Goal: Task Accomplishment & Management: Complete application form

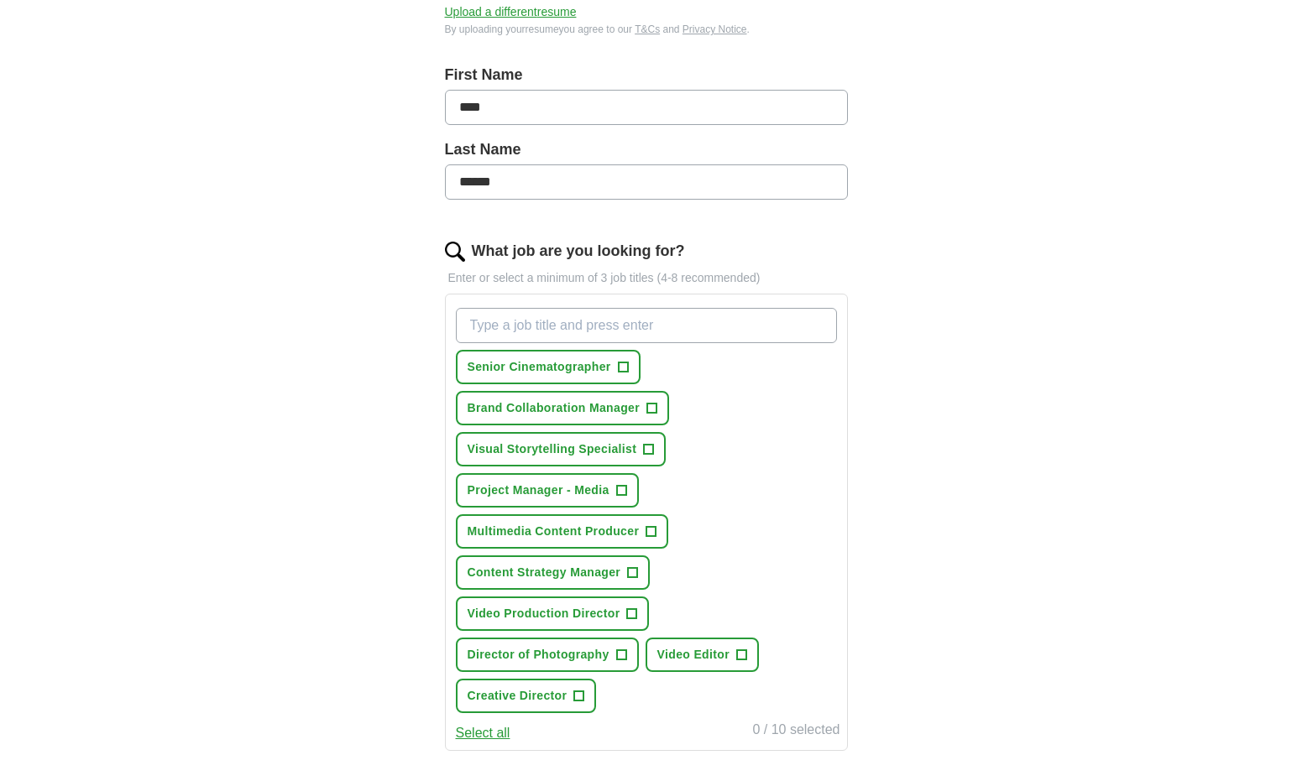
scroll to position [337, 0]
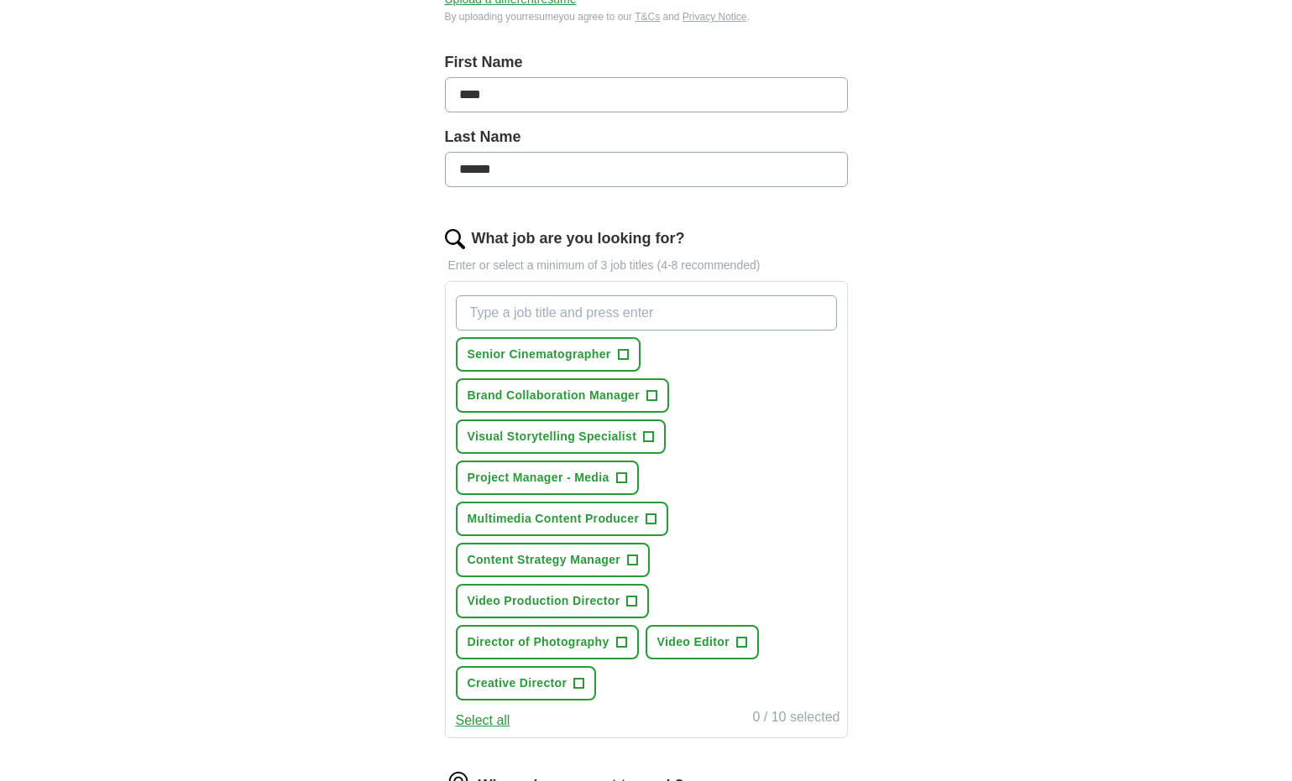
click at [626, 357] on span "+" at bounding box center [623, 354] width 10 height 13
click at [653, 432] on button "Visual Storytelling Specialist +" at bounding box center [561, 437] width 211 height 34
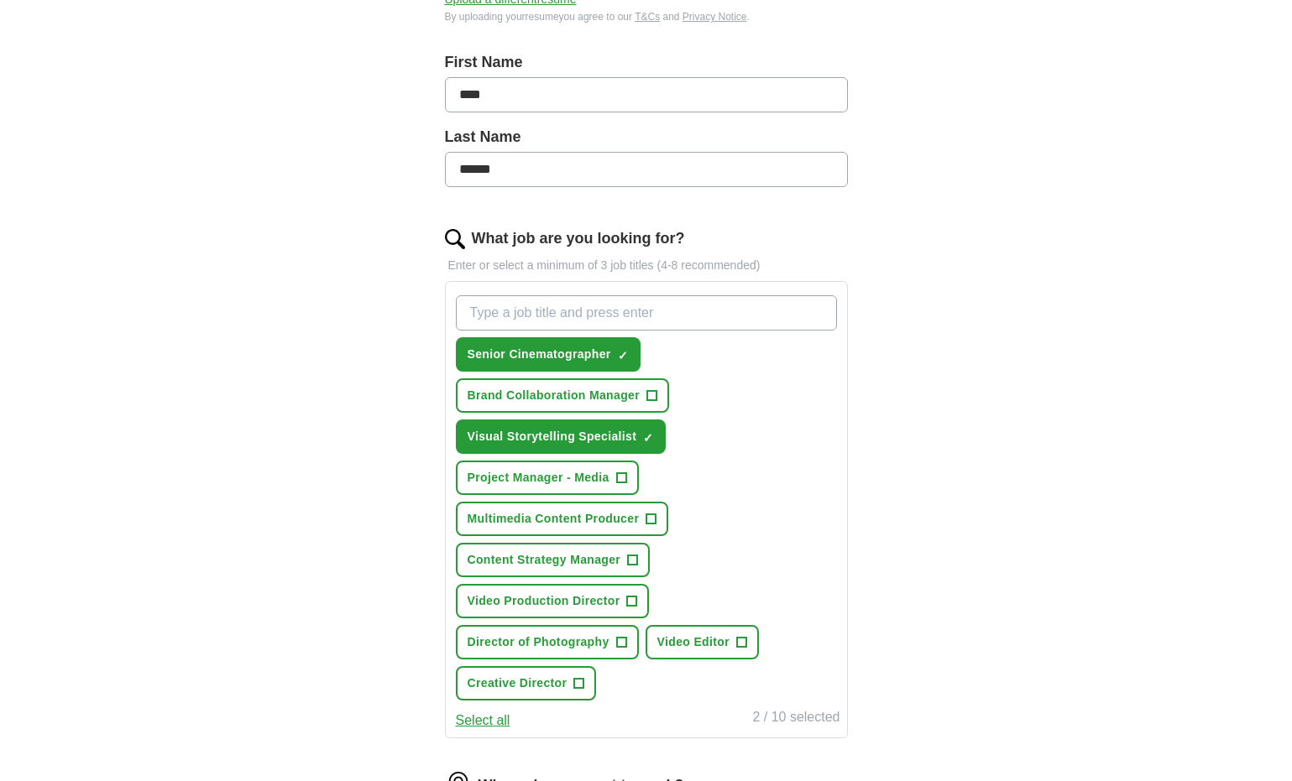
click at [654, 515] on span "+" at bounding box center [651, 519] width 10 height 13
click at [638, 603] on button "Video Production Director +" at bounding box center [553, 601] width 194 height 34
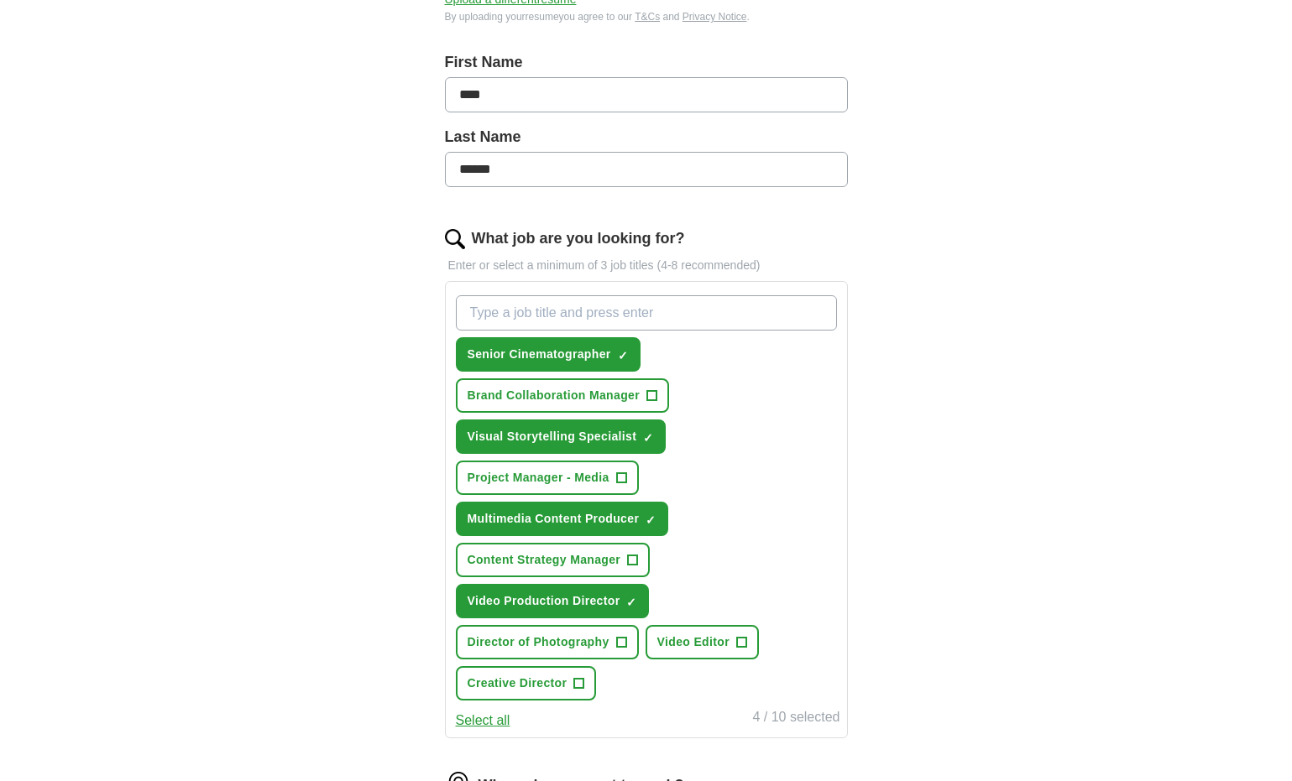
click at [621, 640] on span "+" at bounding box center [621, 642] width 10 height 13
click at [748, 645] on button "Video Editor +" at bounding box center [701, 642] width 113 height 34
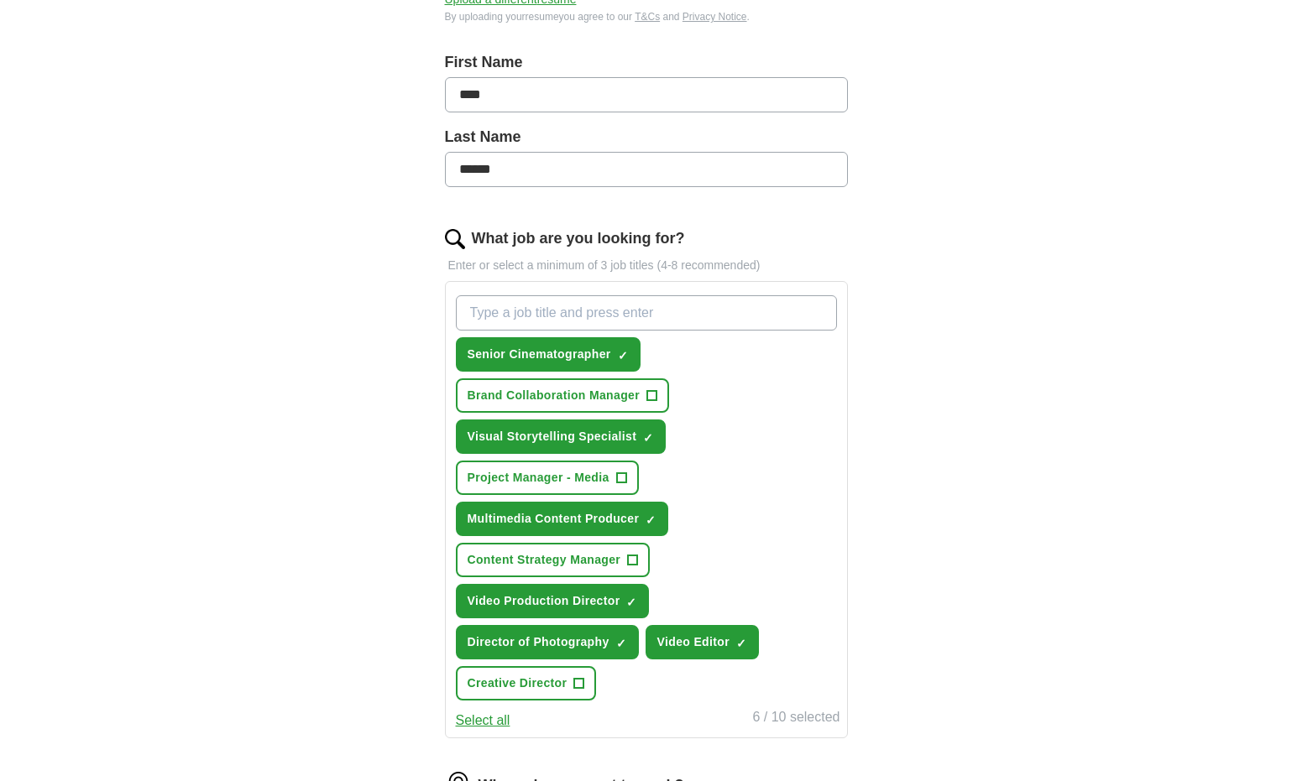
click at [577, 680] on span "+" at bounding box center [579, 683] width 10 height 13
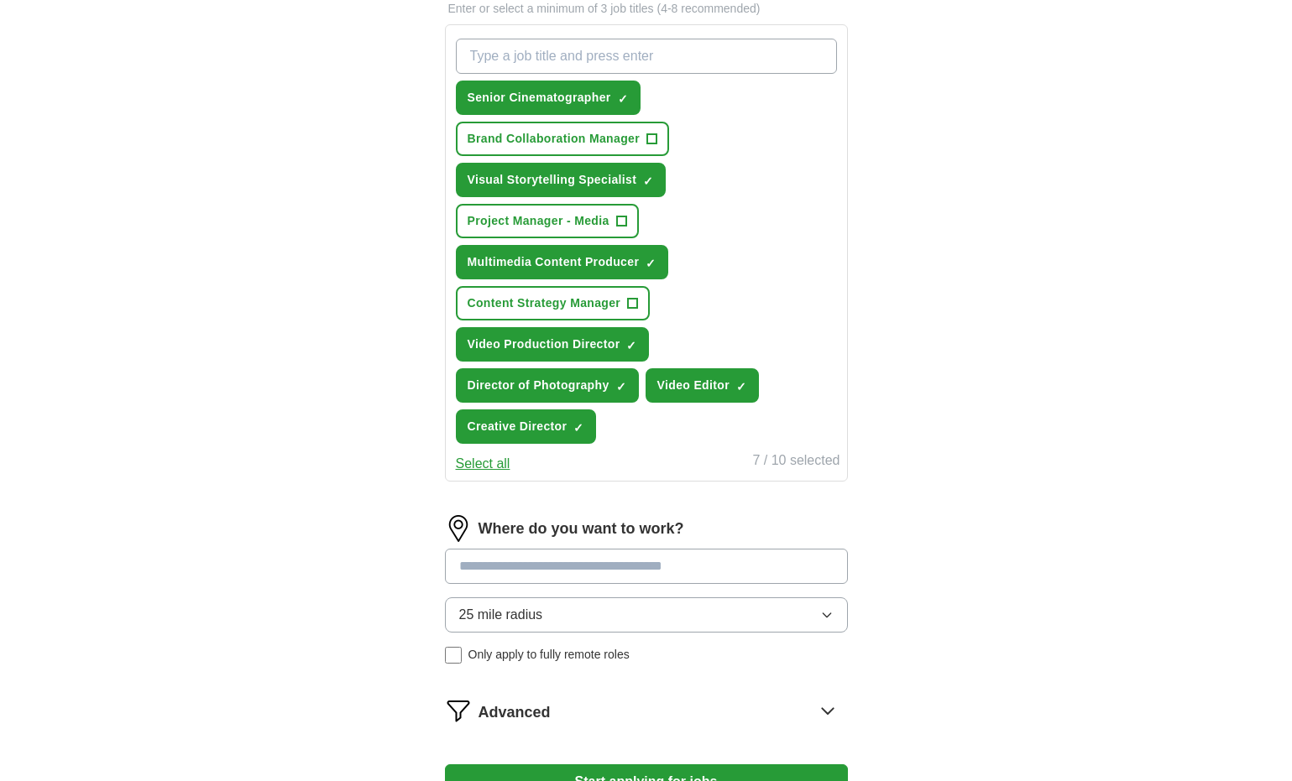
scroll to position [598, 0]
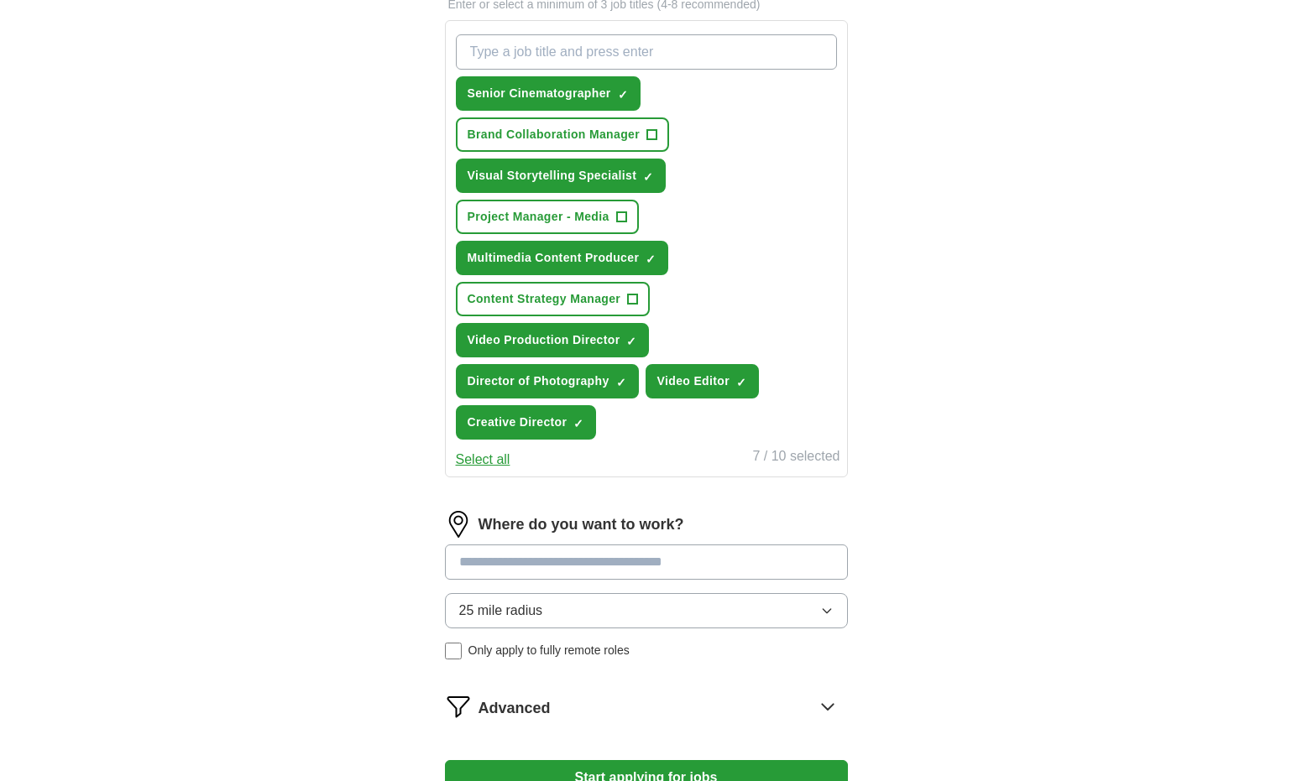
click at [529, 617] on span "25 mile radius" at bounding box center [501, 611] width 84 height 20
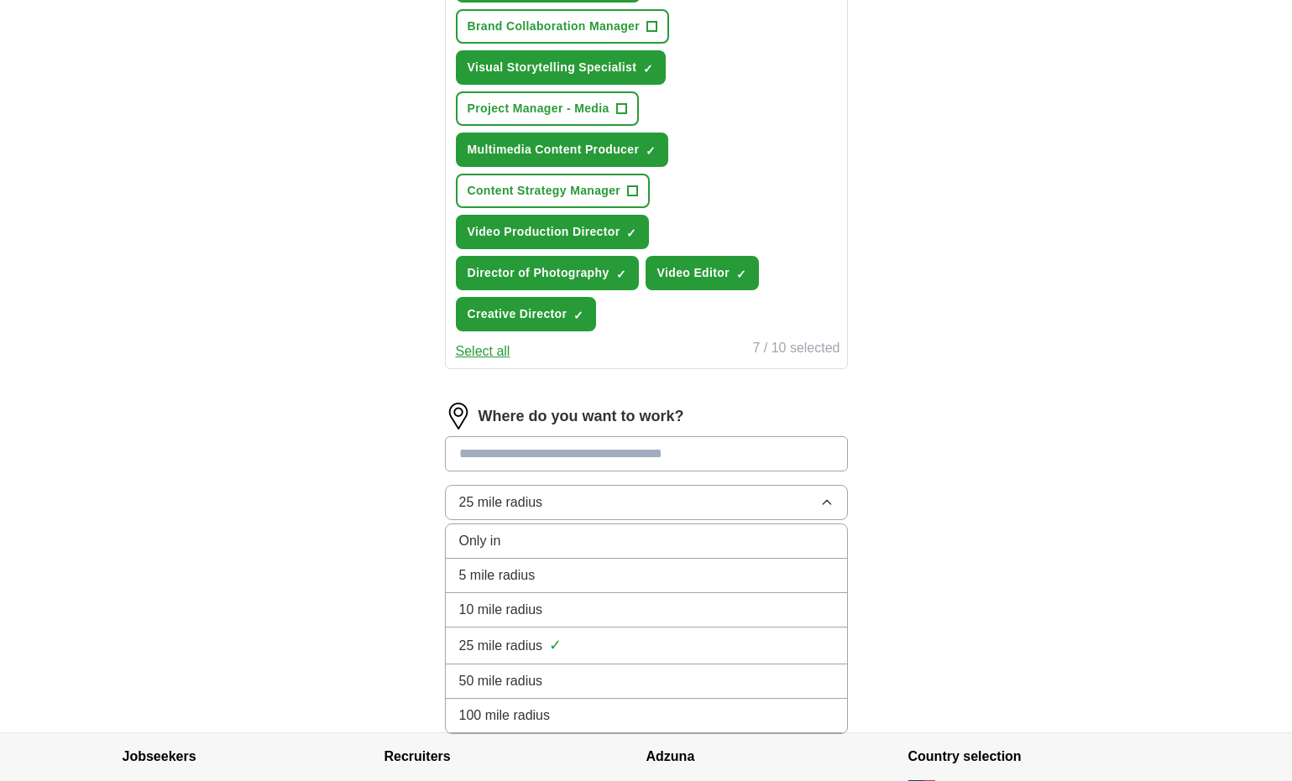
scroll to position [744, 0]
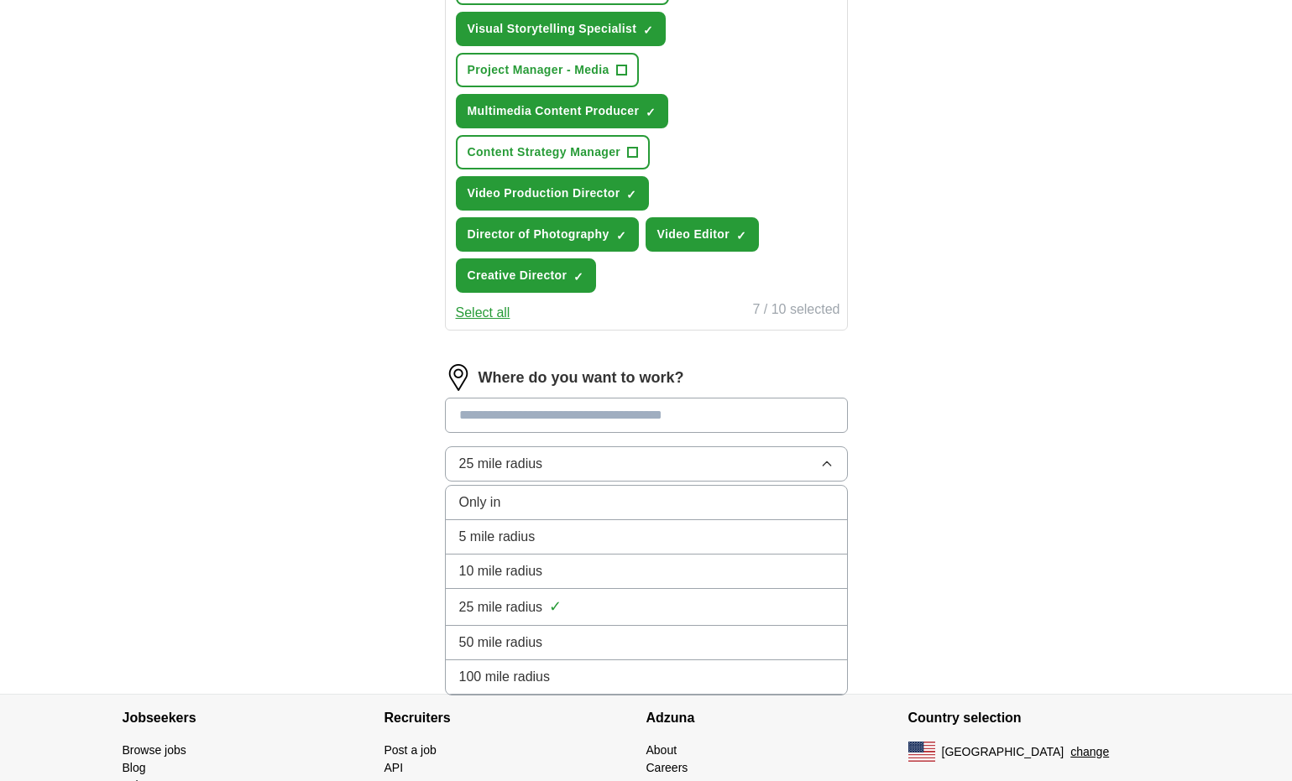
click at [512, 671] on span "100 mile radius" at bounding box center [504, 677] width 91 height 20
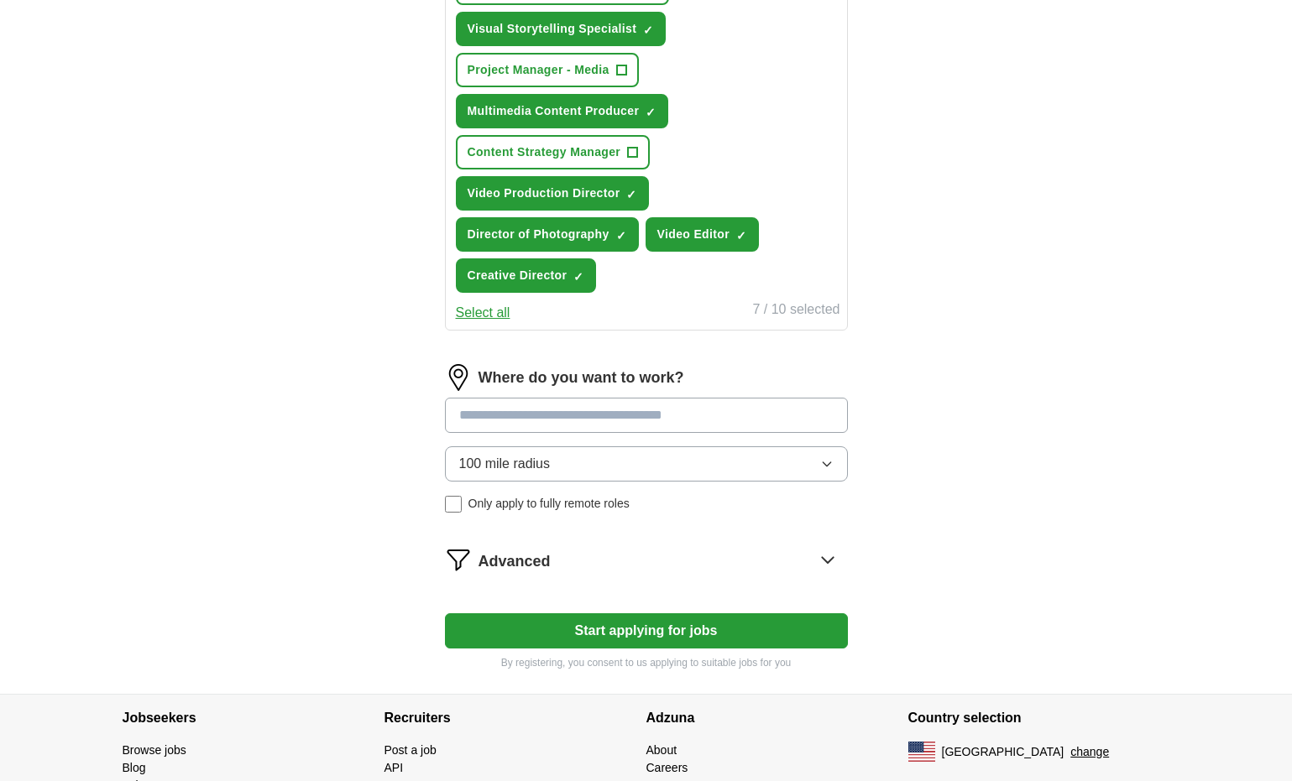
click at [582, 633] on button "Start applying for jobs" at bounding box center [646, 630] width 403 height 35
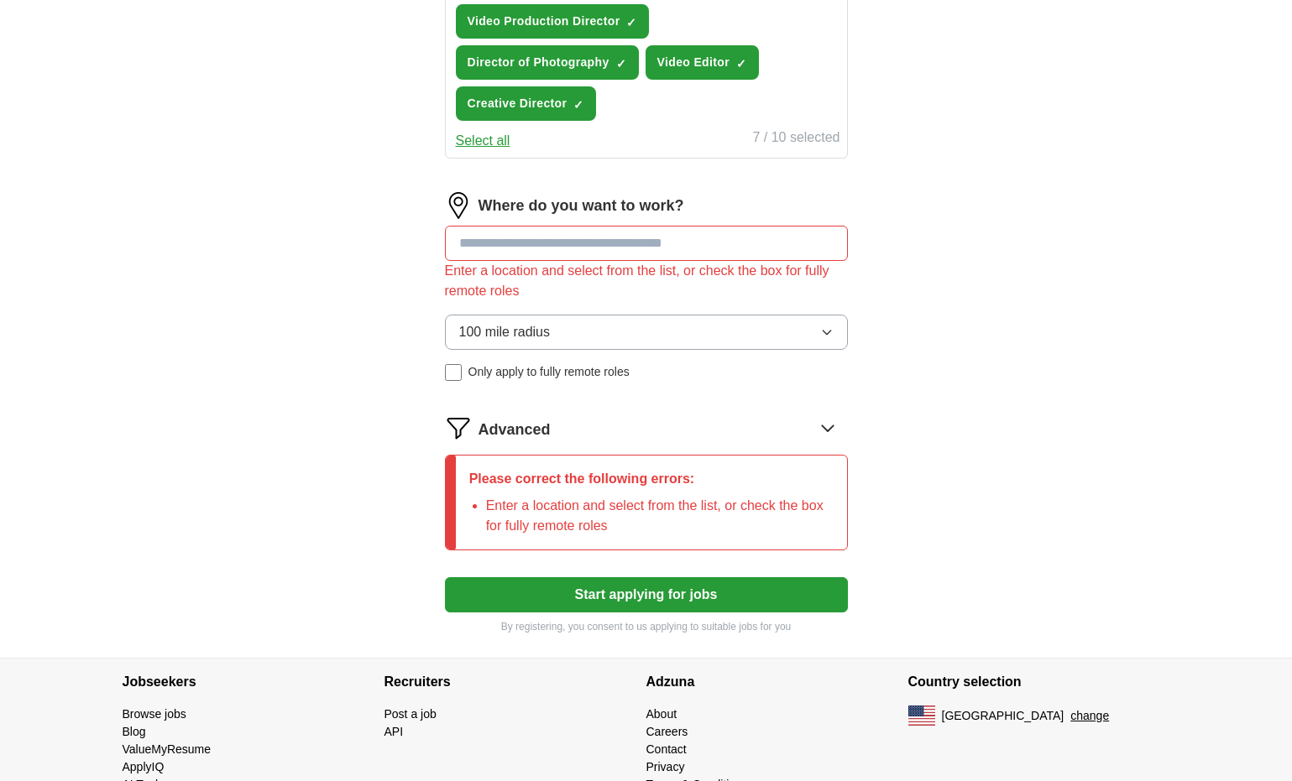
scroll to position [932, 0]
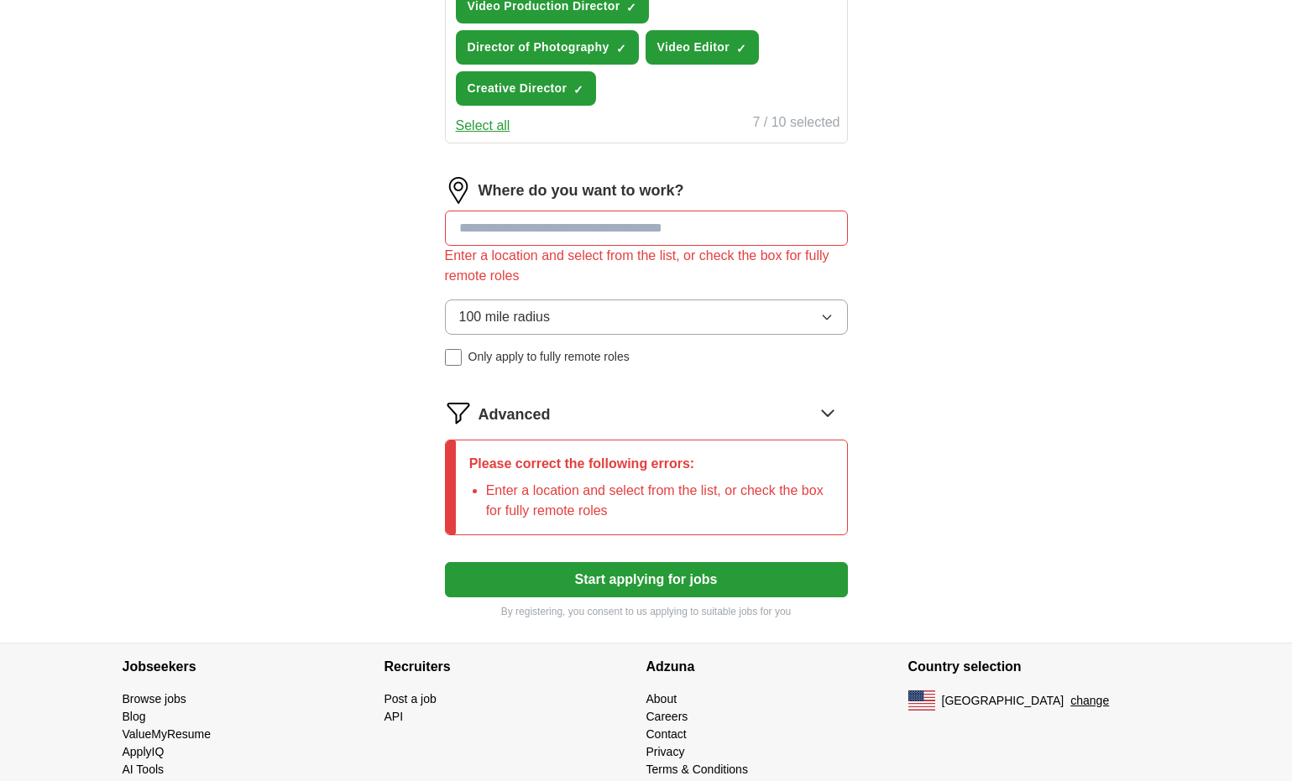
click at [541, 246] on div "Enter a location and select from the list, or check the box for fully remote ro…" at bounding box center [646, 266] width 403 height 40
click at [538, 238] on input at bounding box center [646, 228] width 403 height 35
click at [645, 580] on button "Start applying for jobs" at bounding box center [646, 579] width 403 height 35
click at [529, 216] on input "*****" at bounding box center [646, 228] width 403 height 35
drag, startPoint x: 529, startPoint y: 225, endPoint x: 401, endPoint y: 199, distance: 130.2
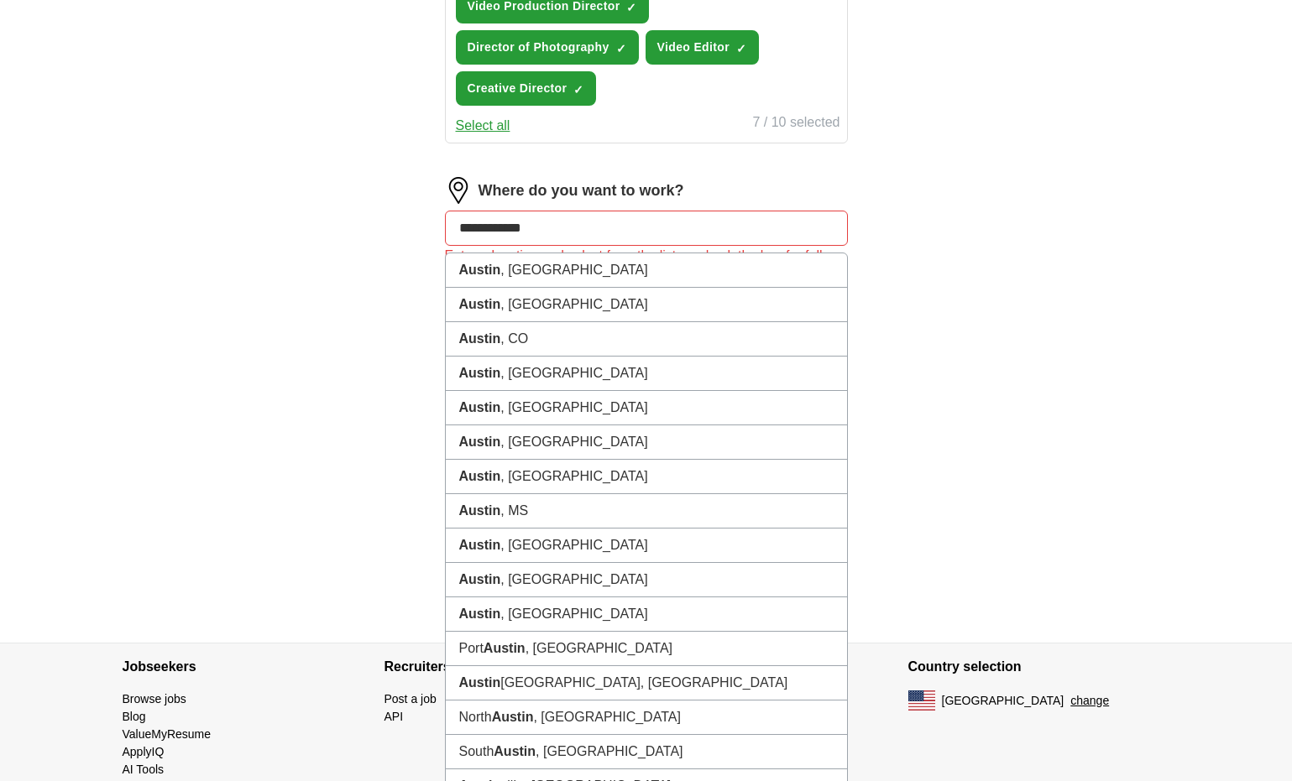
type input "**********"
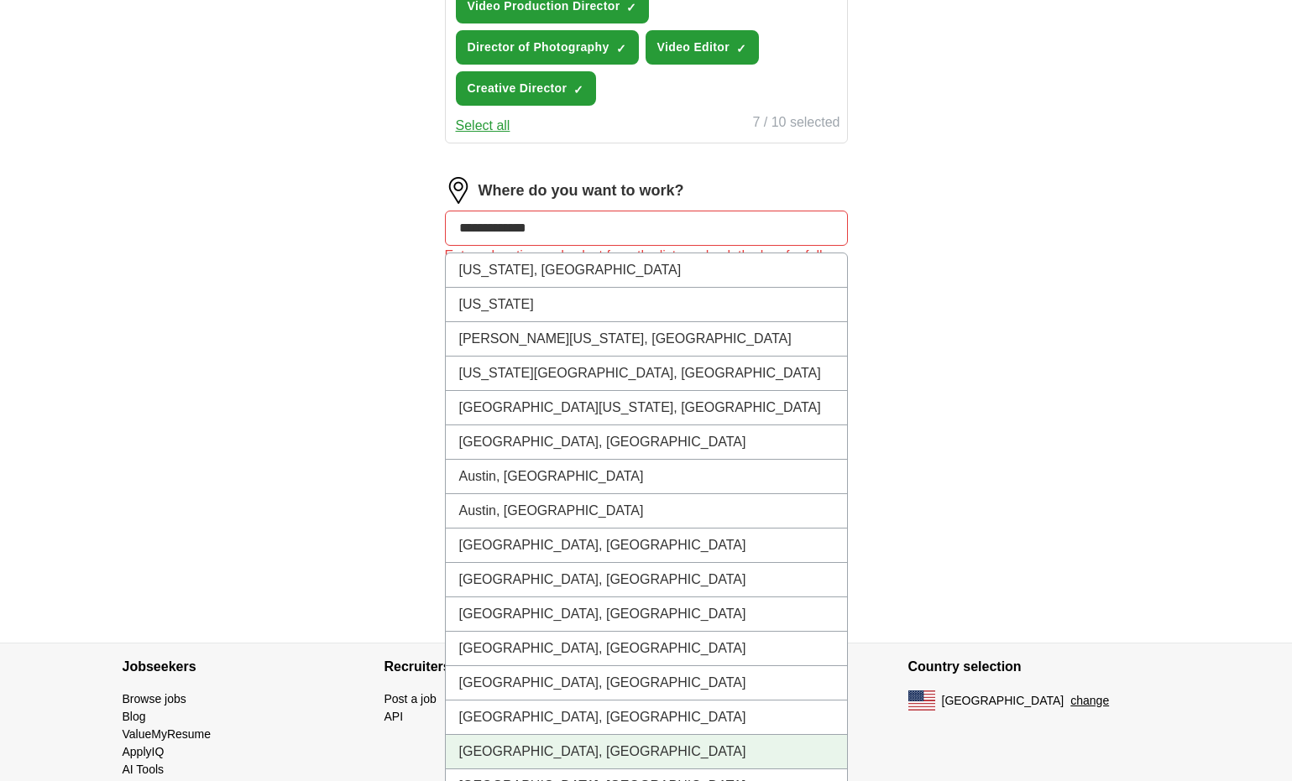
click at [504, 749] on li "[GEOGRAPHIC_DATA], [GEOGRAPHIC_DATA]" at bounding box center [646, 752] width 401 height 34
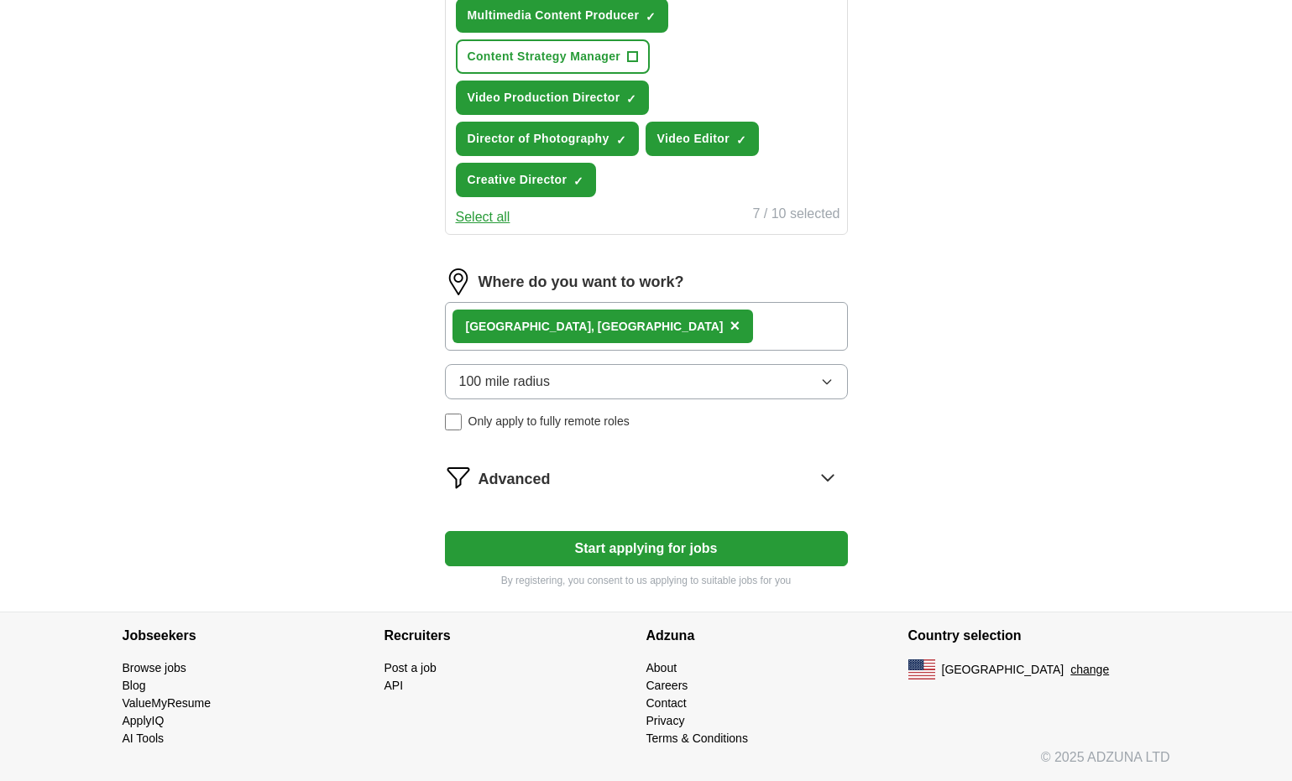
click at [572, 539] on button "Start applying for jobs" at bounding box center [646, 548] width 403 height 35
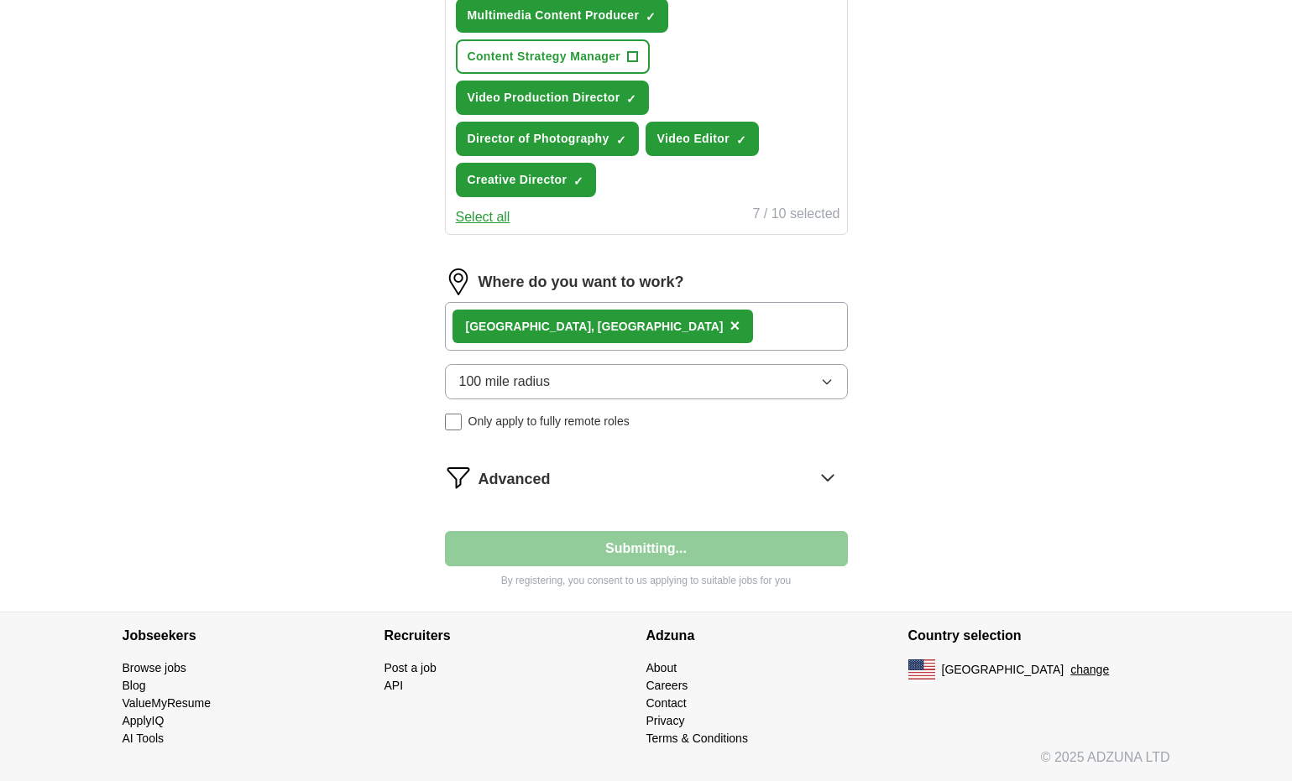
scroll to position [107, 0]
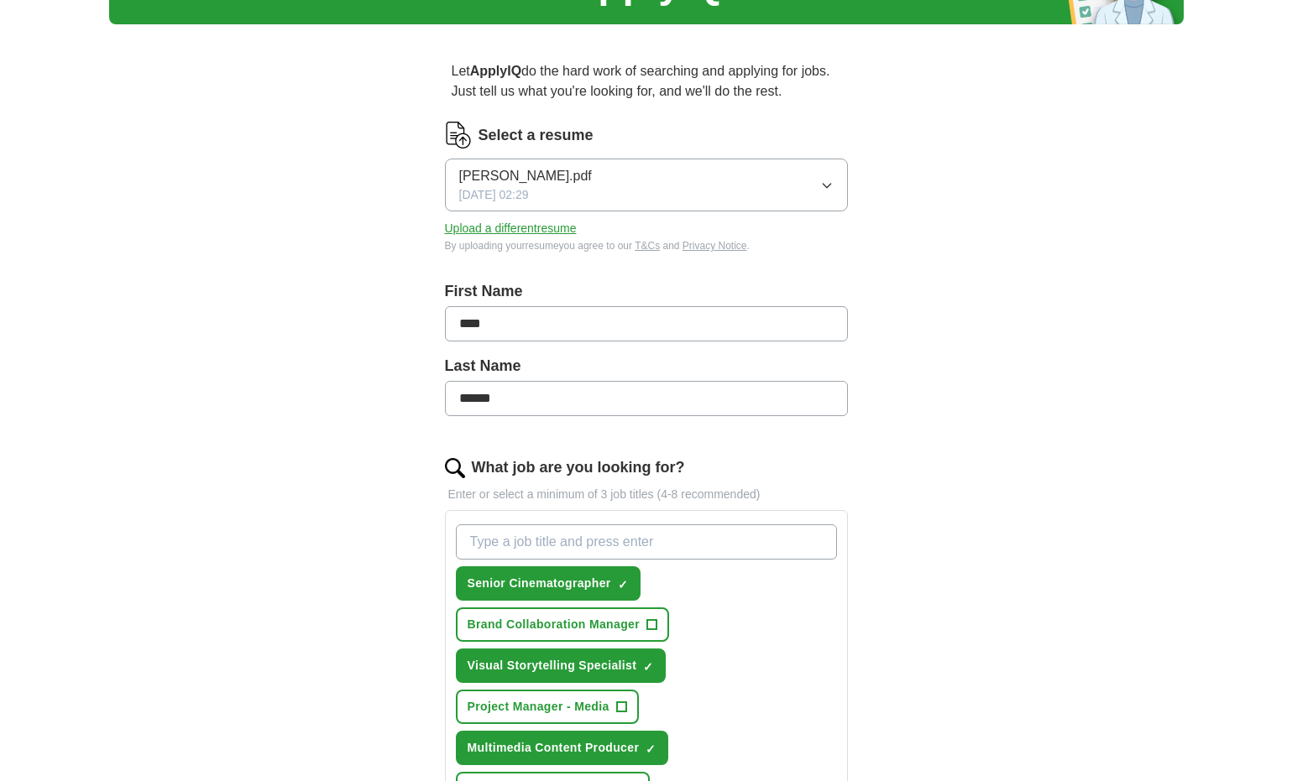
select select "**"
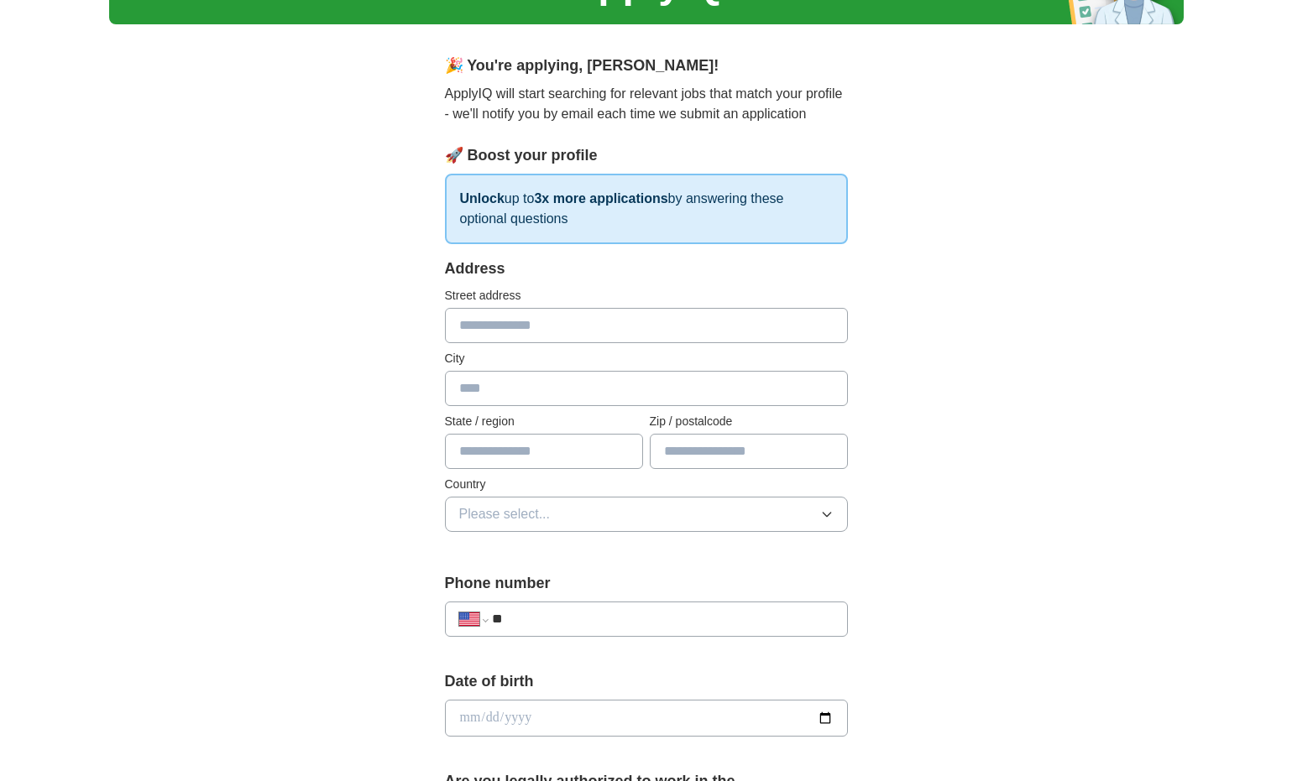
scroll to position [0, 0]
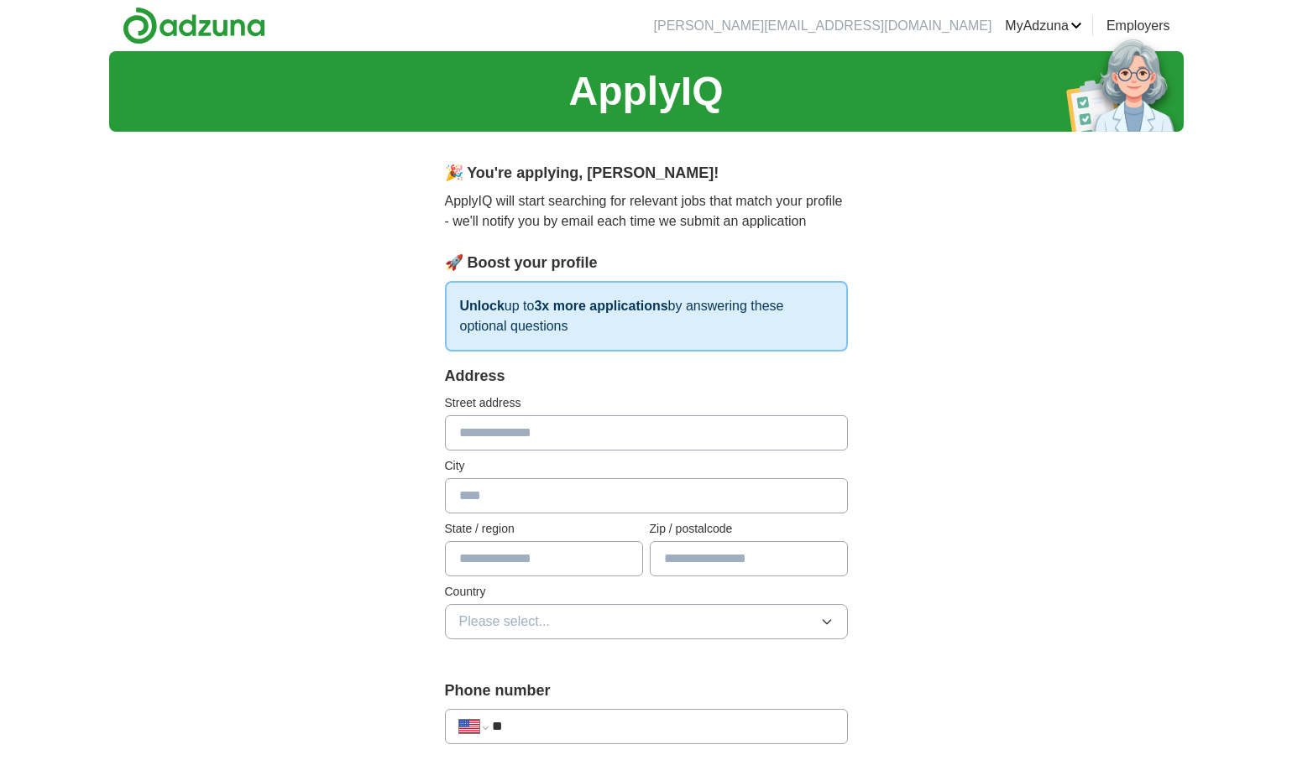
click at [827, 436] on input "text" at bounding box center [646, 432] width 403 height 35
type input "**********"
type input "******"
type input "**"
type input "*****"
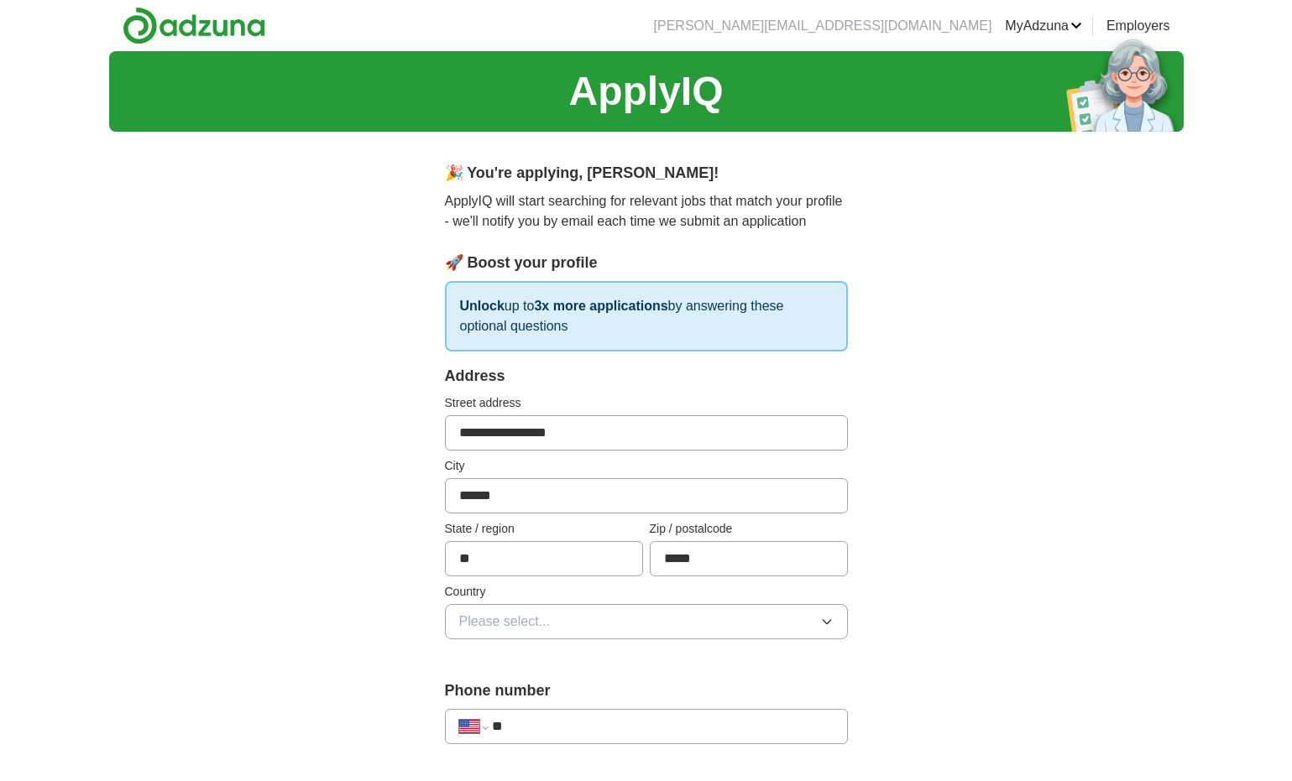
type input "**********"
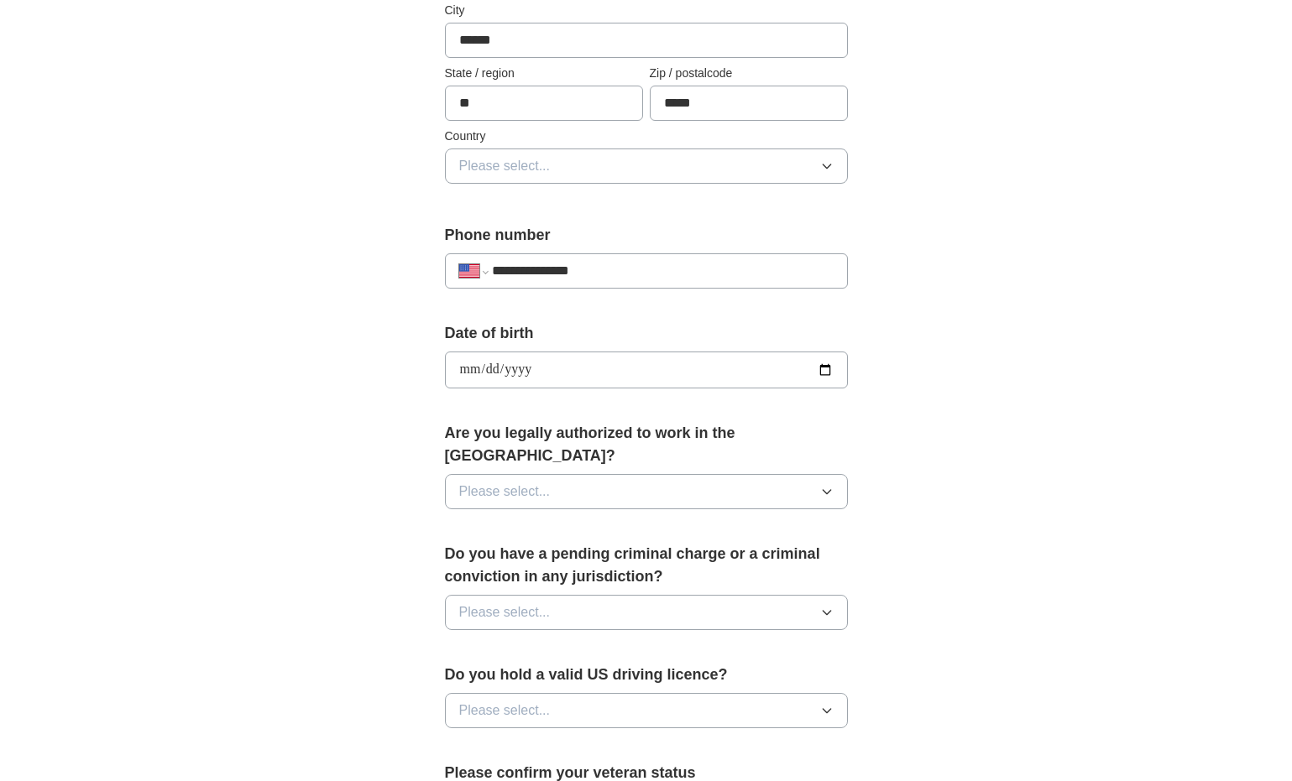
scroll to position [472, 0]
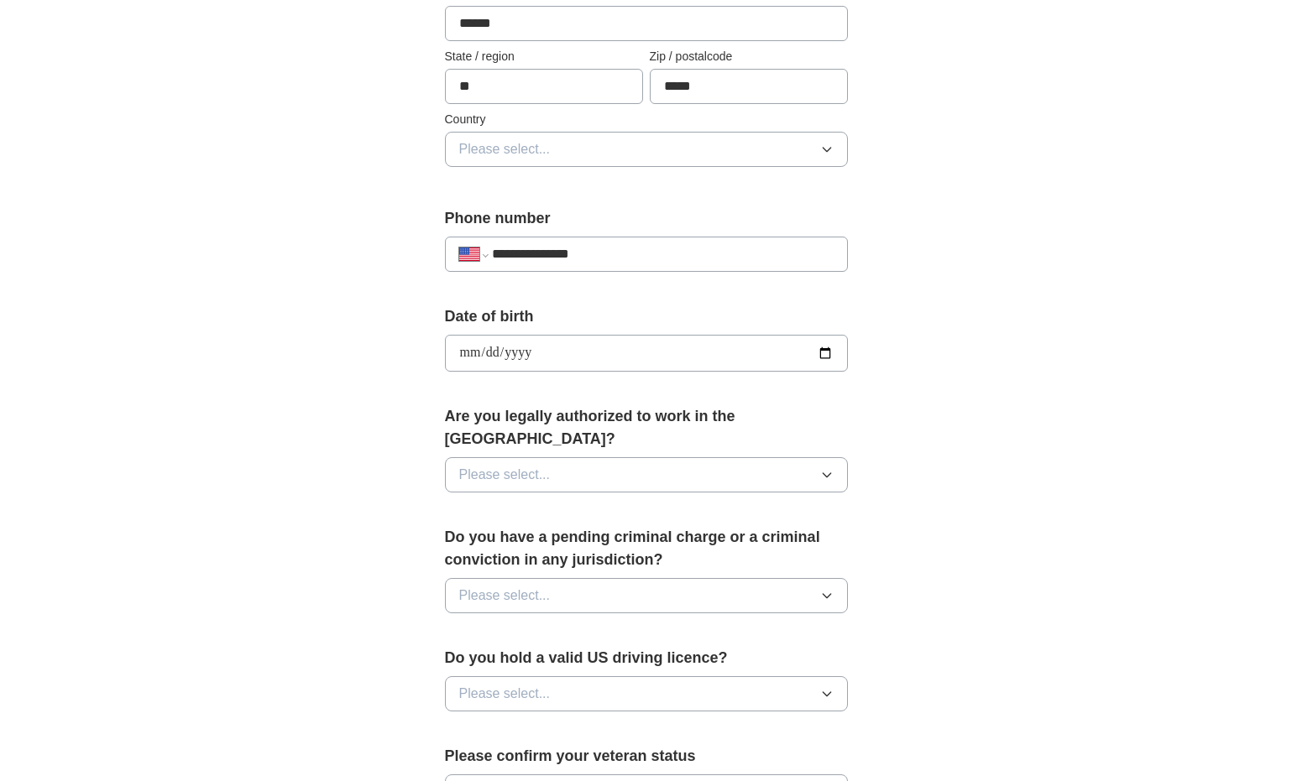
type input "**********"
click at [562, 457] on button "Please select..." at bounding box center [646, 474] width 403 height 35
click at [536, 504] on div "Yes" at bounding box center [646, 514] width 374 height 20
click at [556, 578] on button "Please select..." at bounding box center [646, 595] width 403 height 35
click at [525, 659] on div "No" at bounding box center [646, 669] width 374 height 20
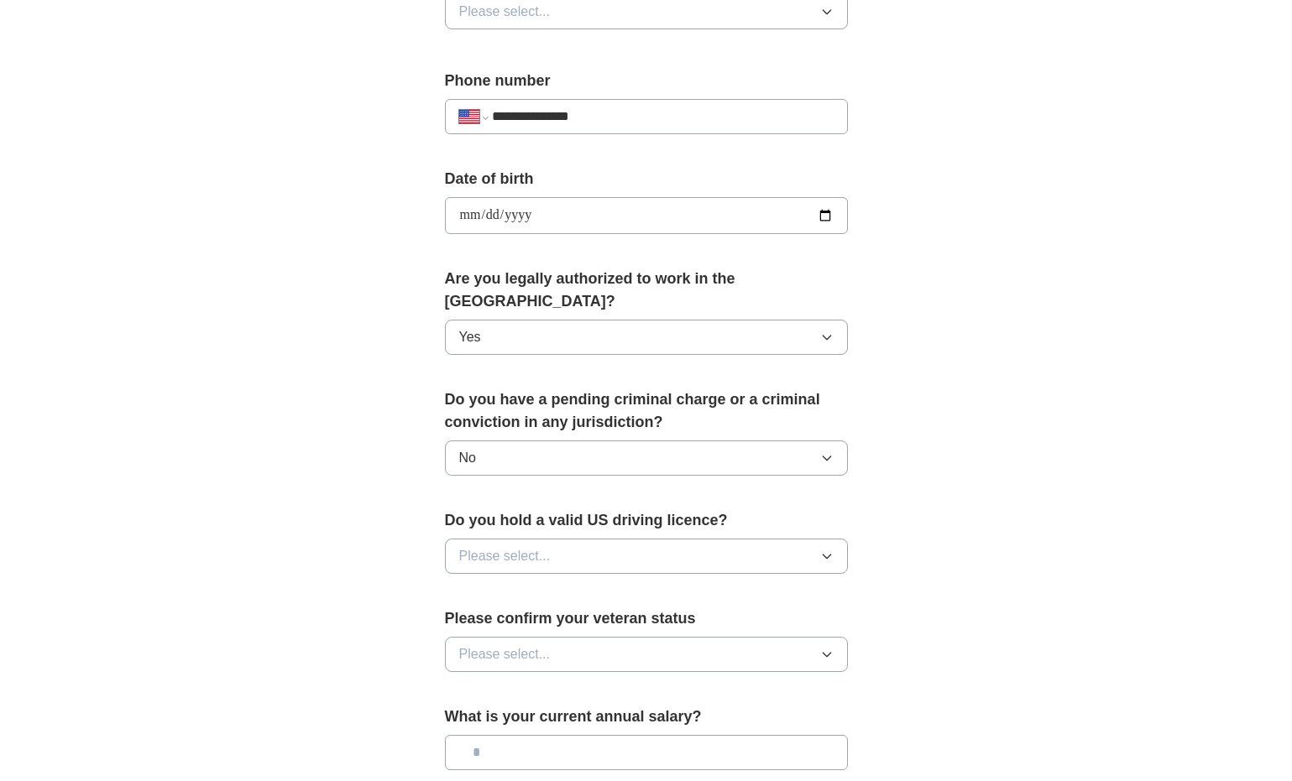
scroll to position [654, 0]
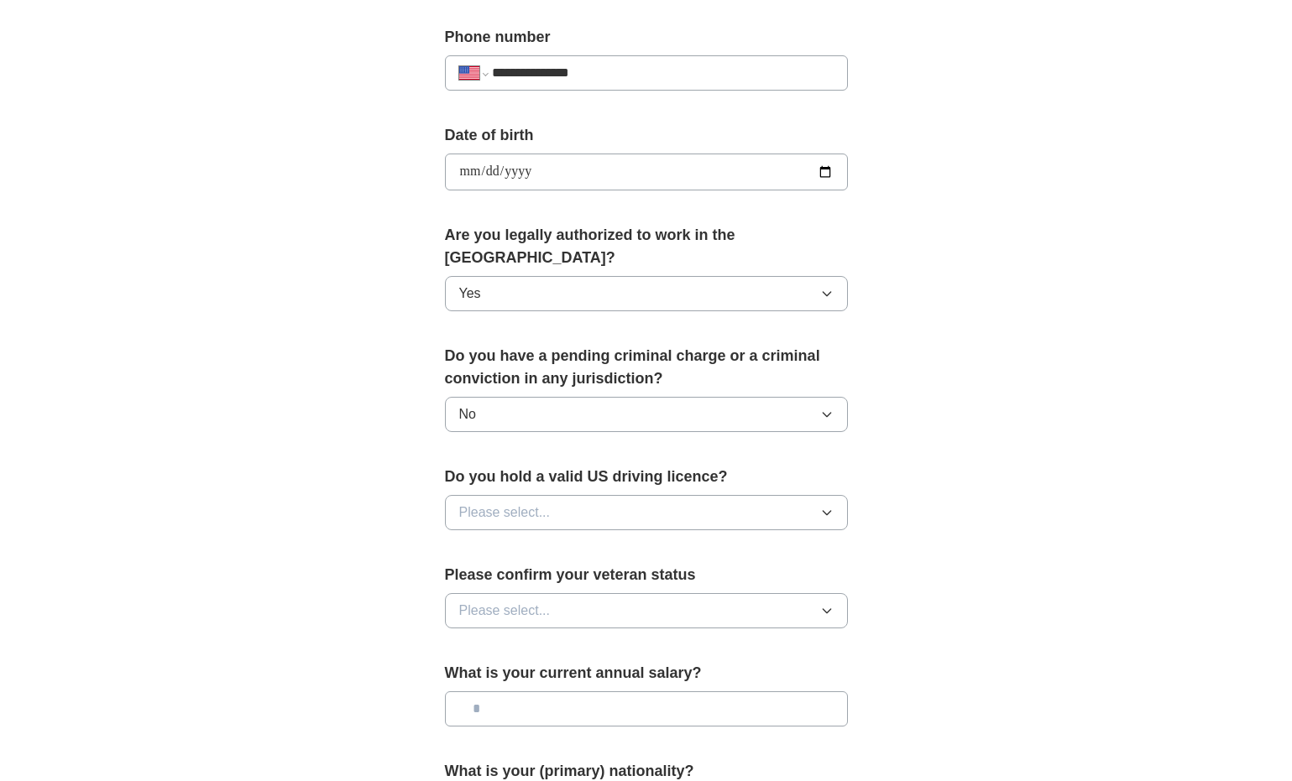
click at [560, 495] on button "Please select..." at bounding box center [646, 512] width 403 height 35
click at [530, 541] on div "Yes" at bounding box center [646, 551] width 374 height 20
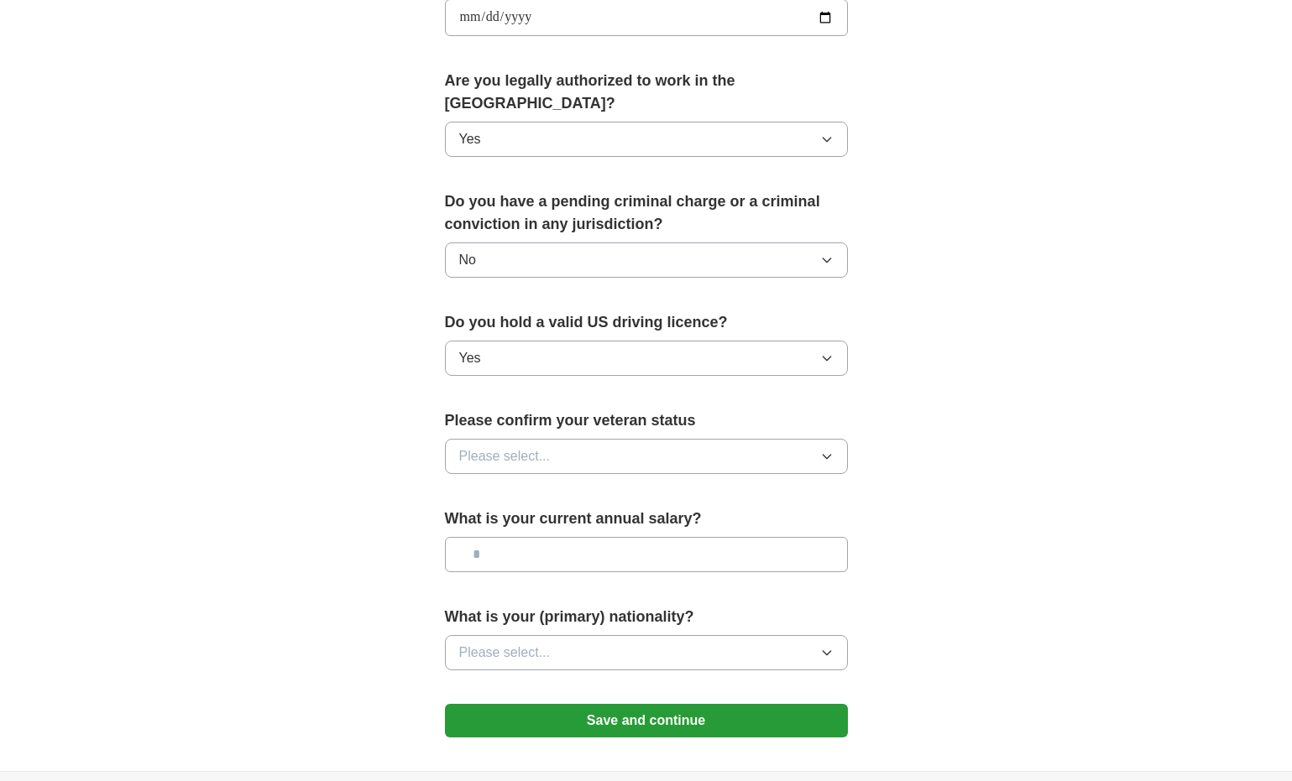
scroll to position [851, 0]
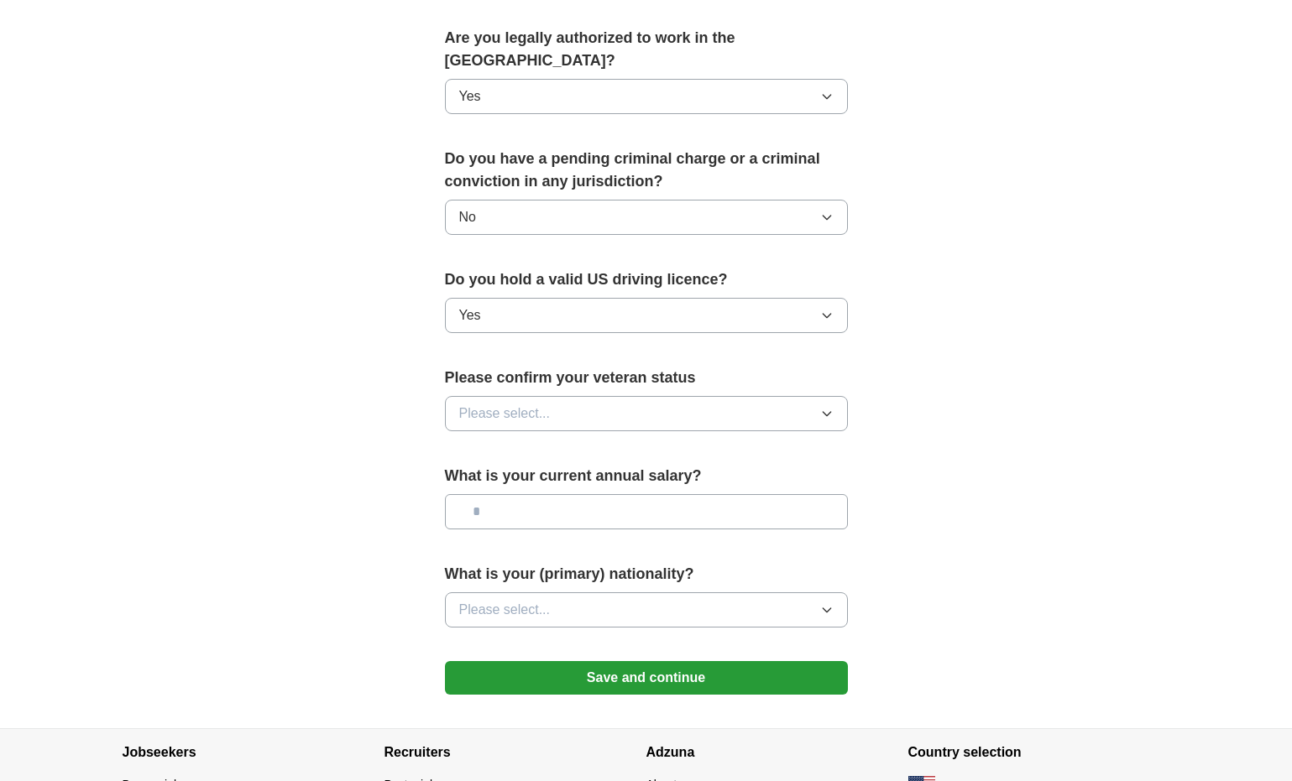
click at [557, 396] on button "Please select..." at bounding box center [646, 413] width 403 height 35
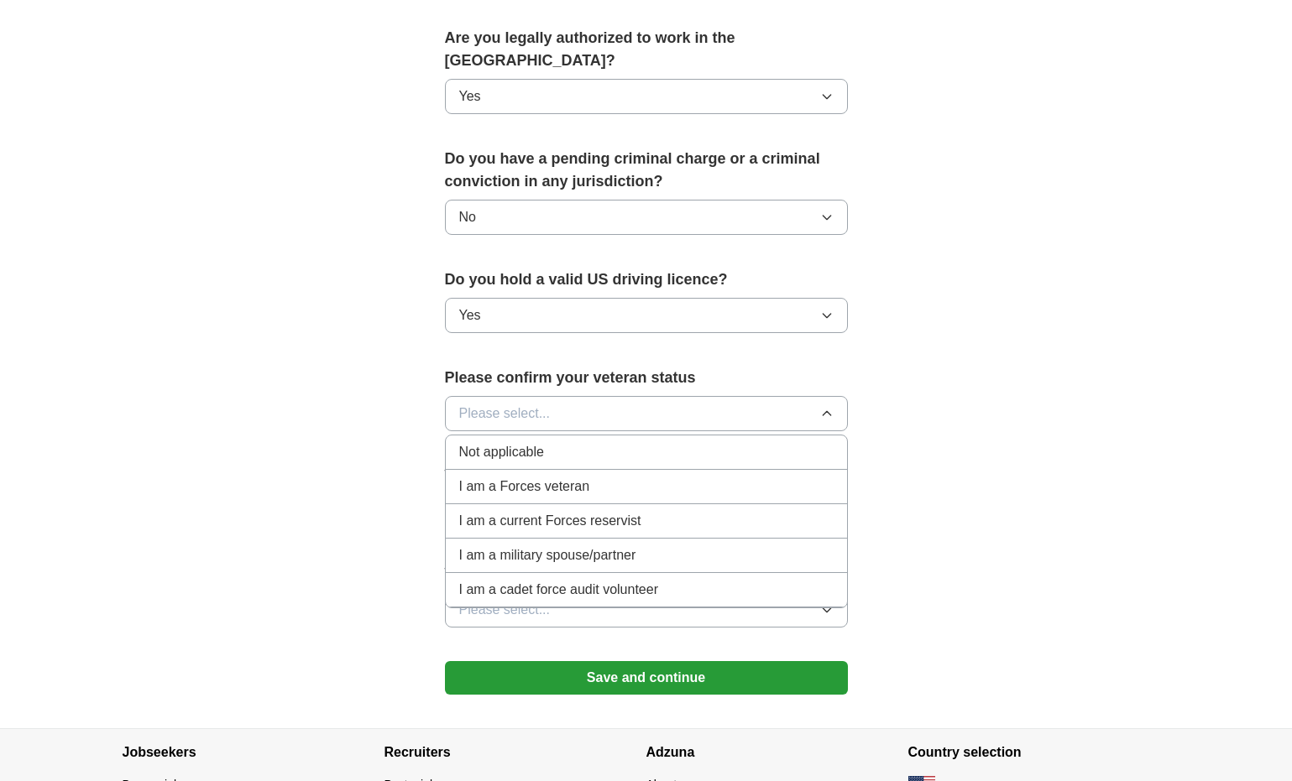
click at [537, 442] on span "Not applicable" at bounding box center [501, 452] width 85 height 20
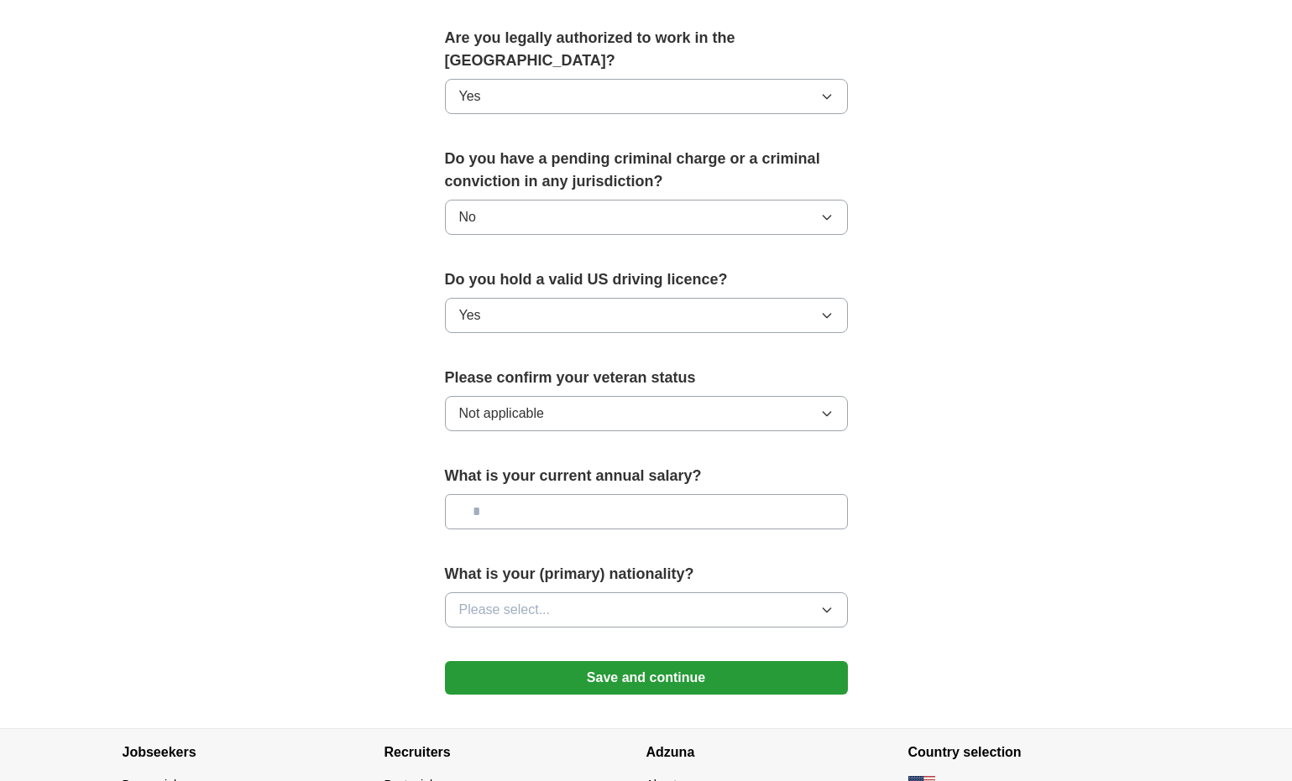
click at [541, 494] on input "text" at bounding box center [646, 511] width 403 height 35
type input "**"
type input "*******"
click at [553, 593] on button "Please select..." at bounding box center [646, 610] width 403 height 35
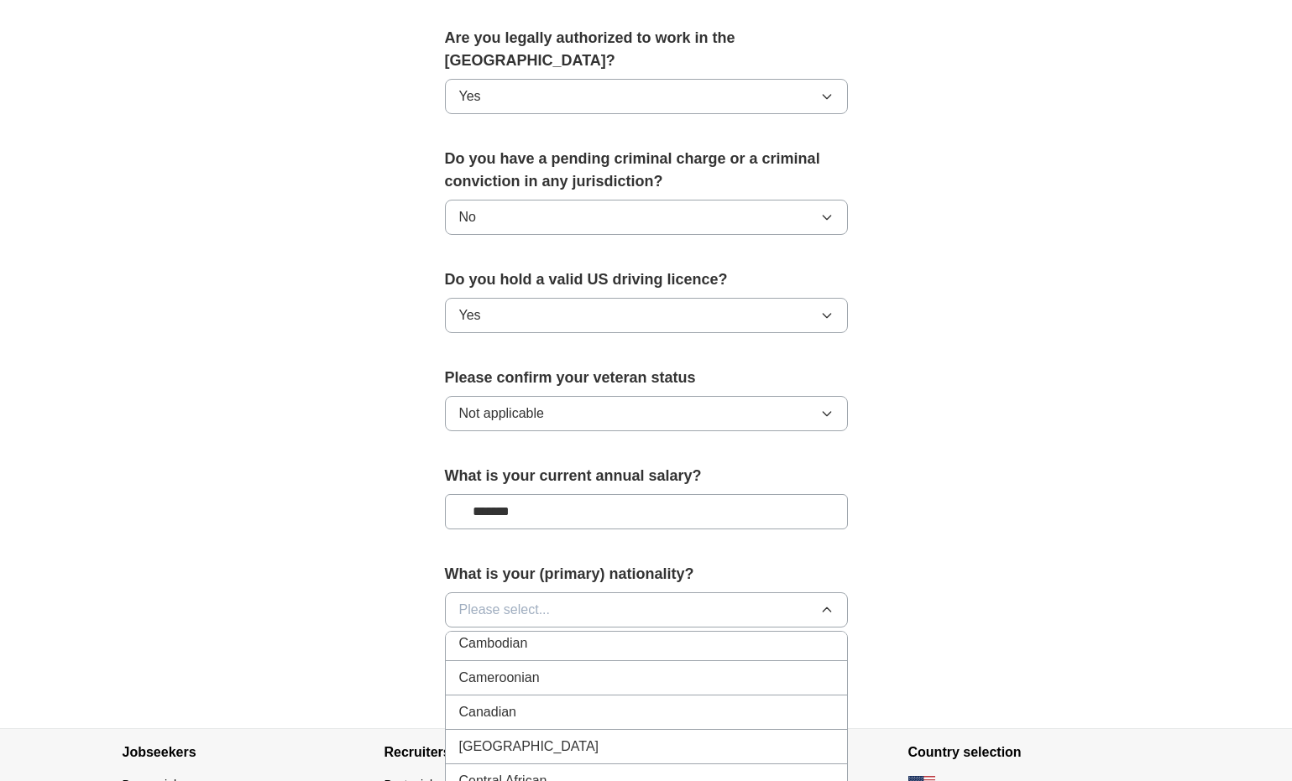
scroll to position [1170, 0]
click at [508, 600] on span "Please select..." at bounding box center [504, 610] width 91 height 20
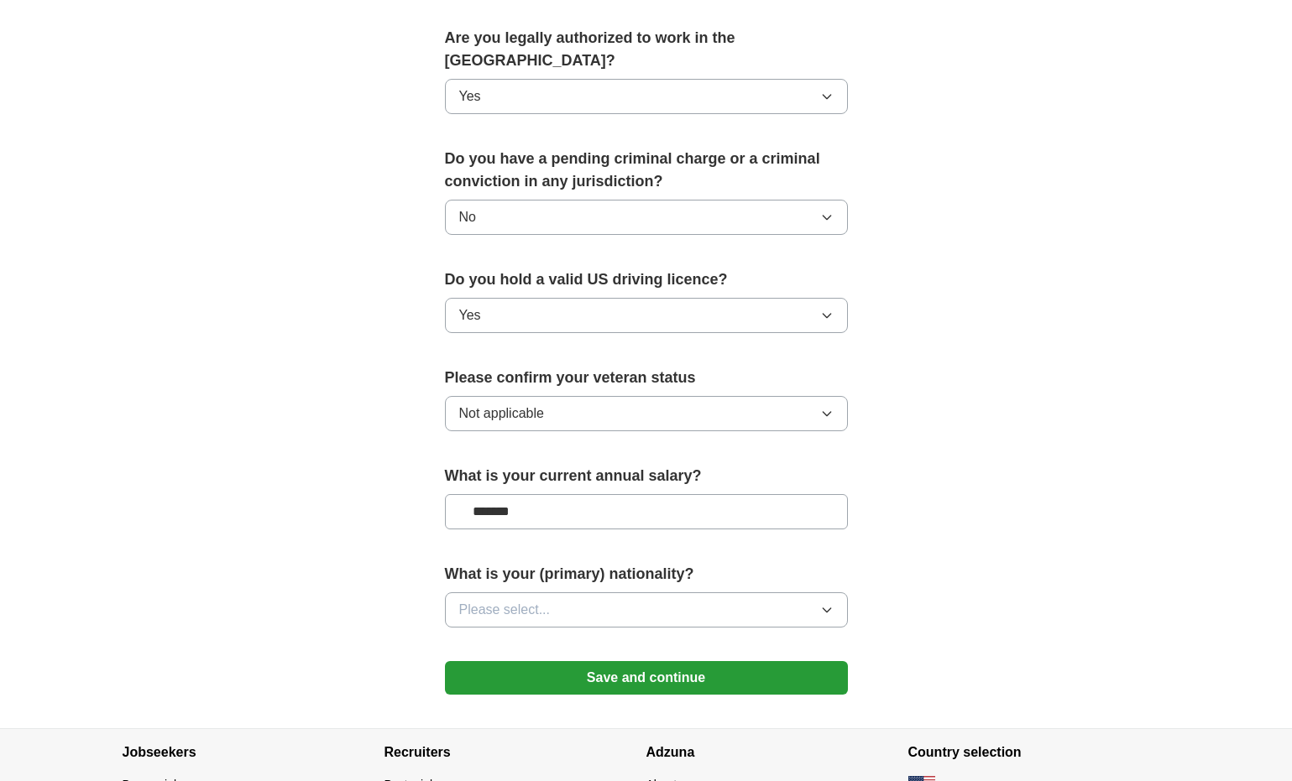
click at [508, 600] on span "Please select..." at bounding box center [504, 610] width 91 height 20
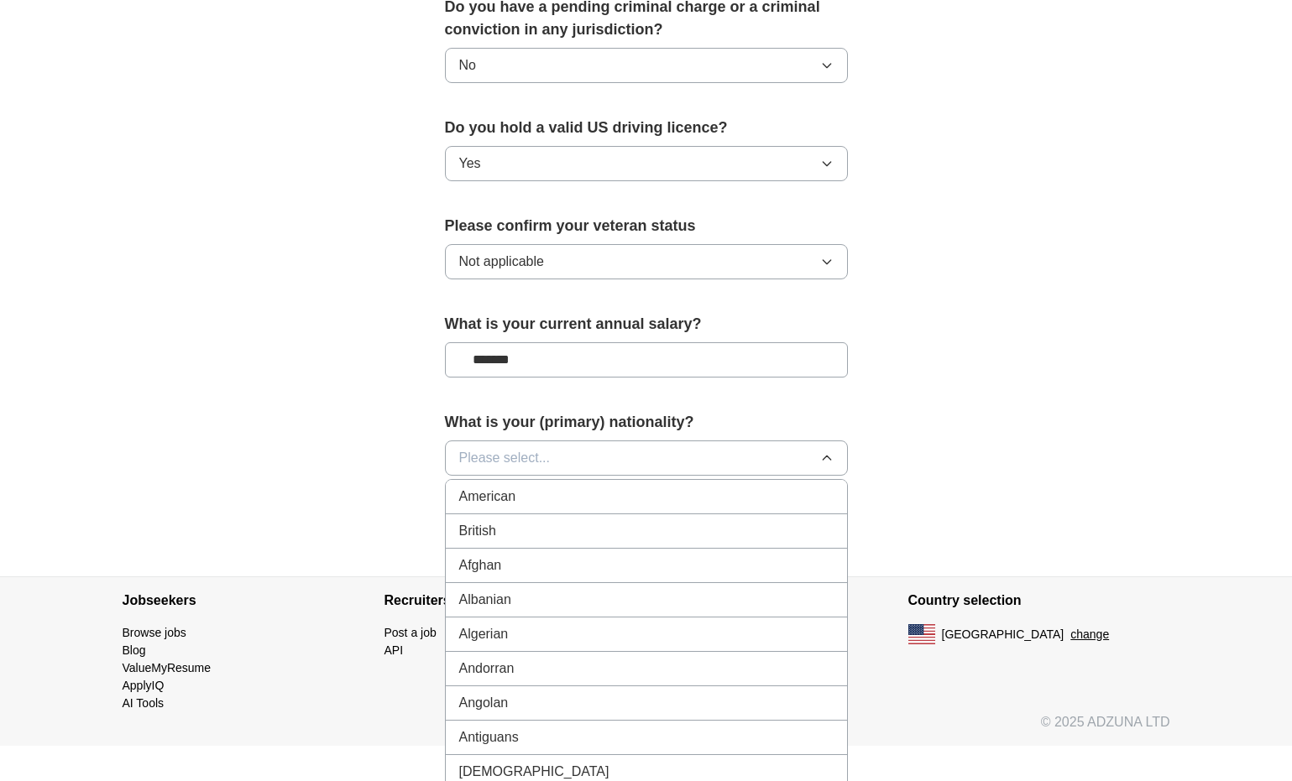
scroll to position [0, 0]
click at [547, 487] on div "American" at bounding box center [646, 497] width 374 height 20
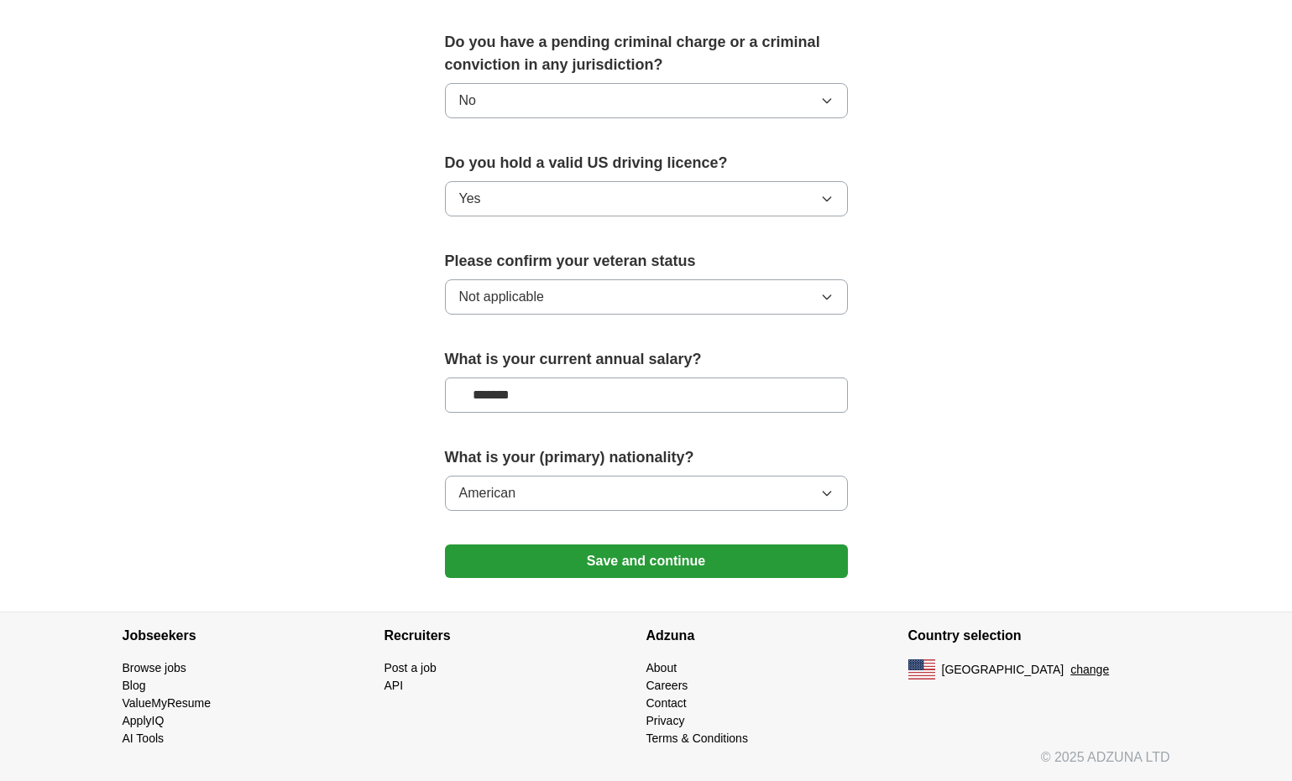
scroll to position [947, 0]
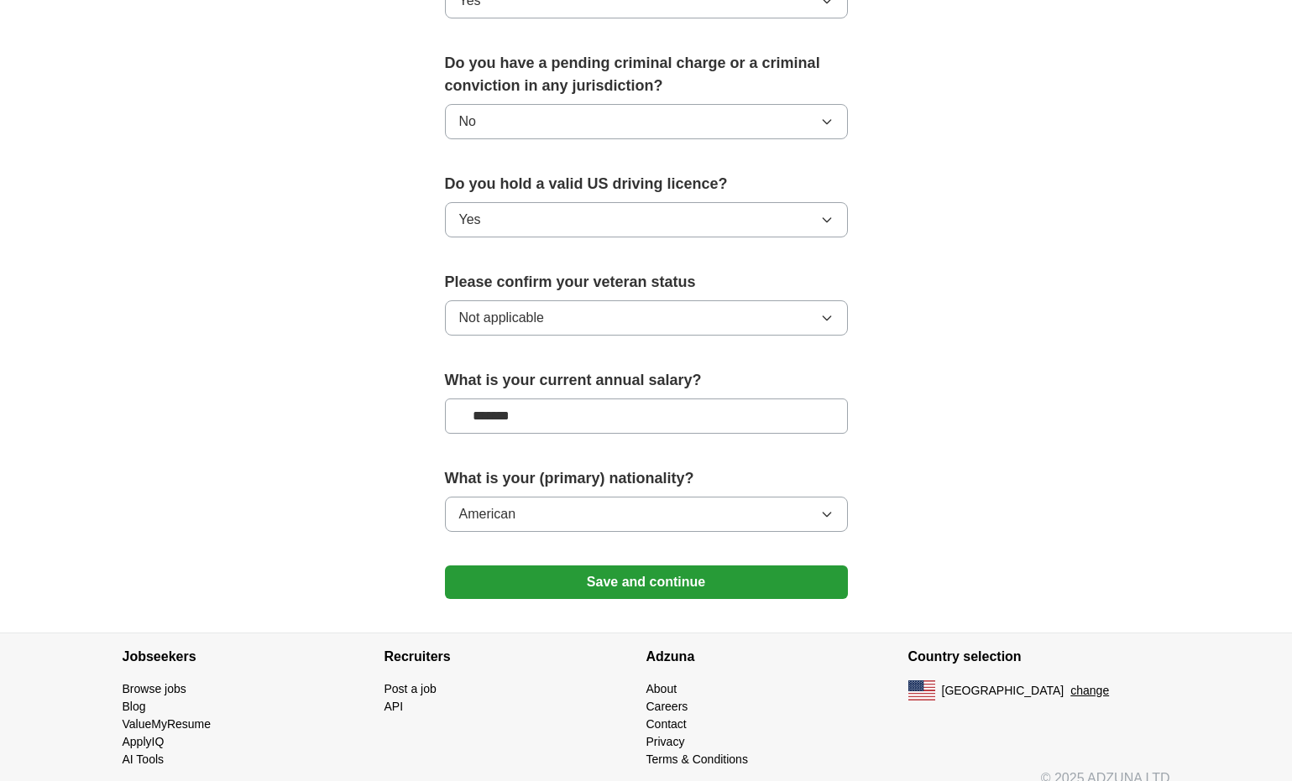
click at [611, 566] on button "Save and continue" at bounding box center [646, 583] width 403 height 34
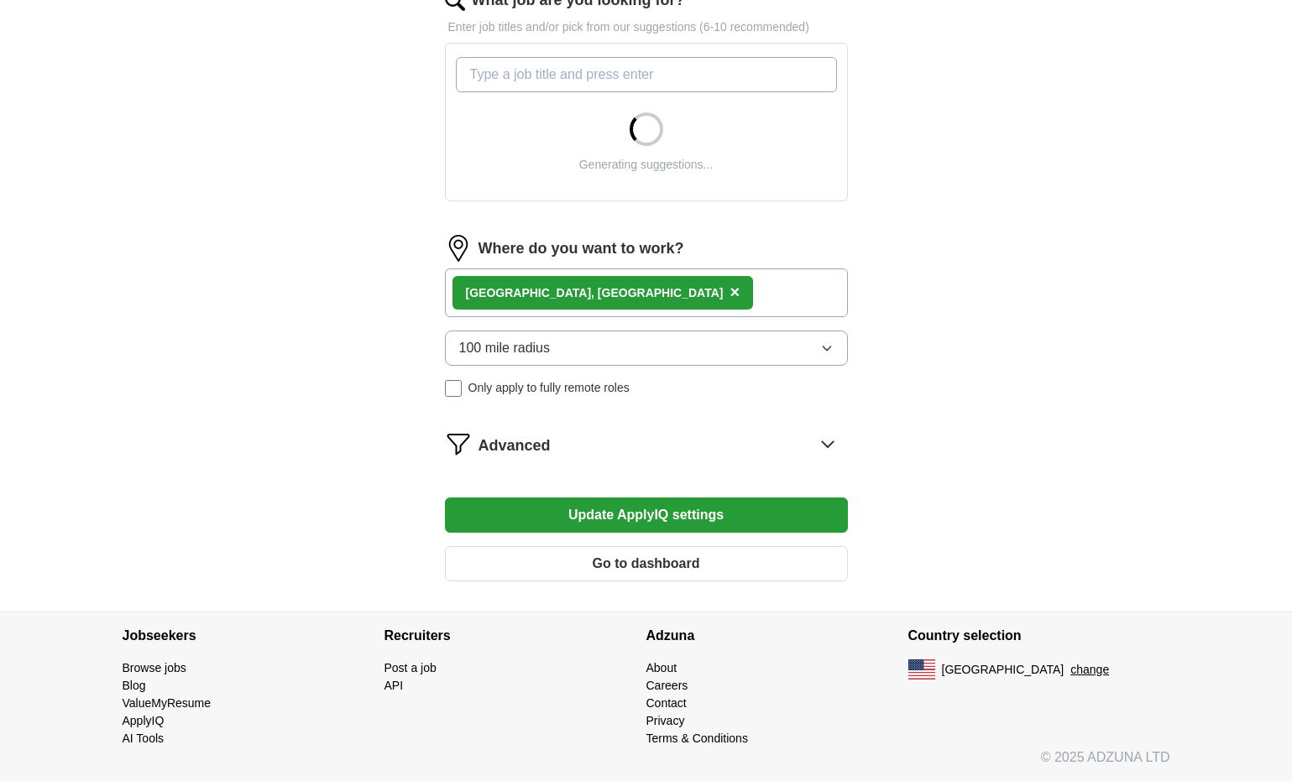
scroll to position [575, 0]
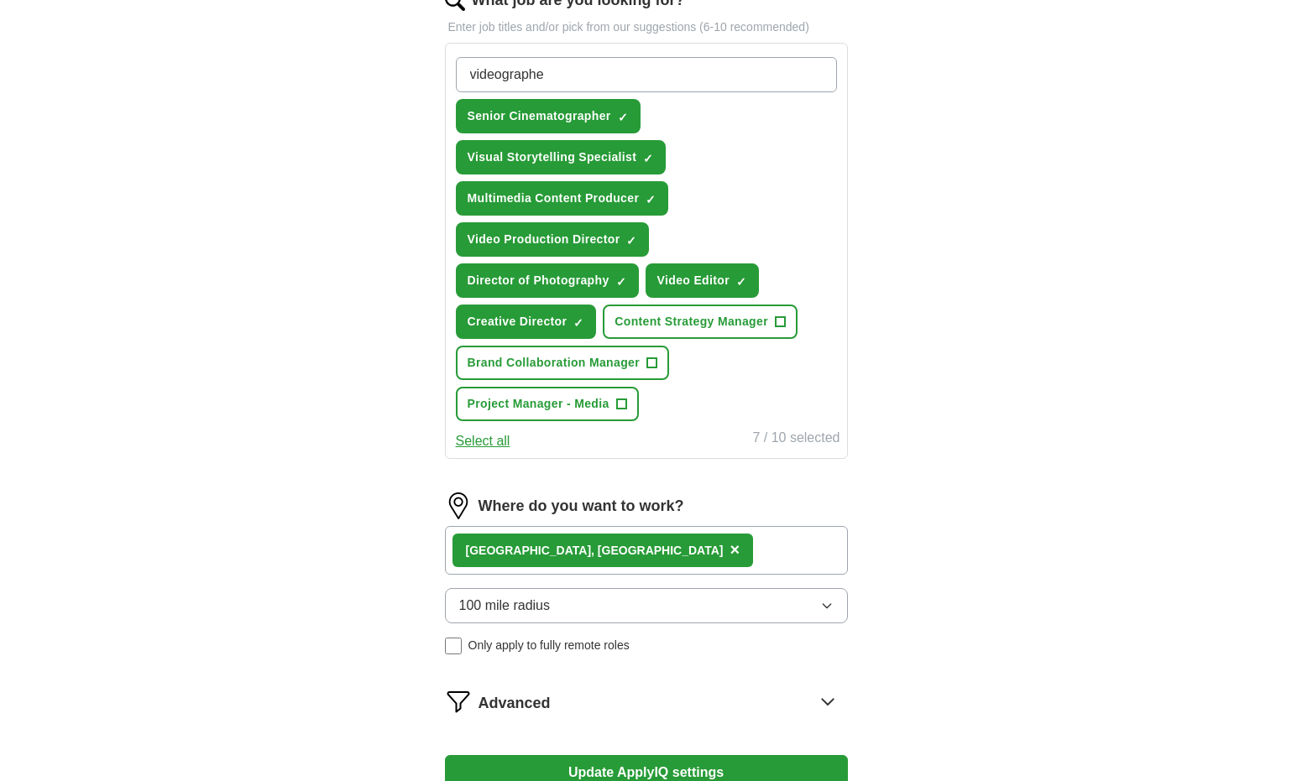
type input "videographer"
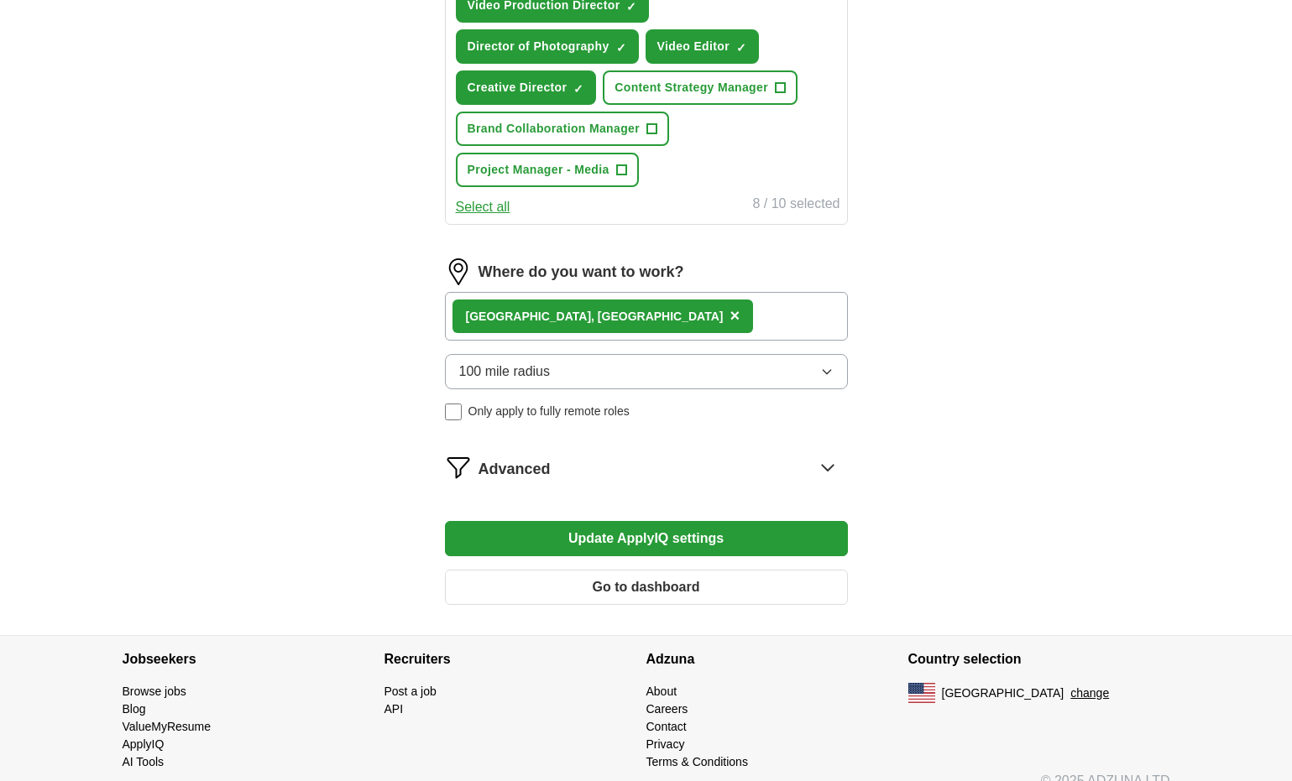
scroll to position [820, 0]
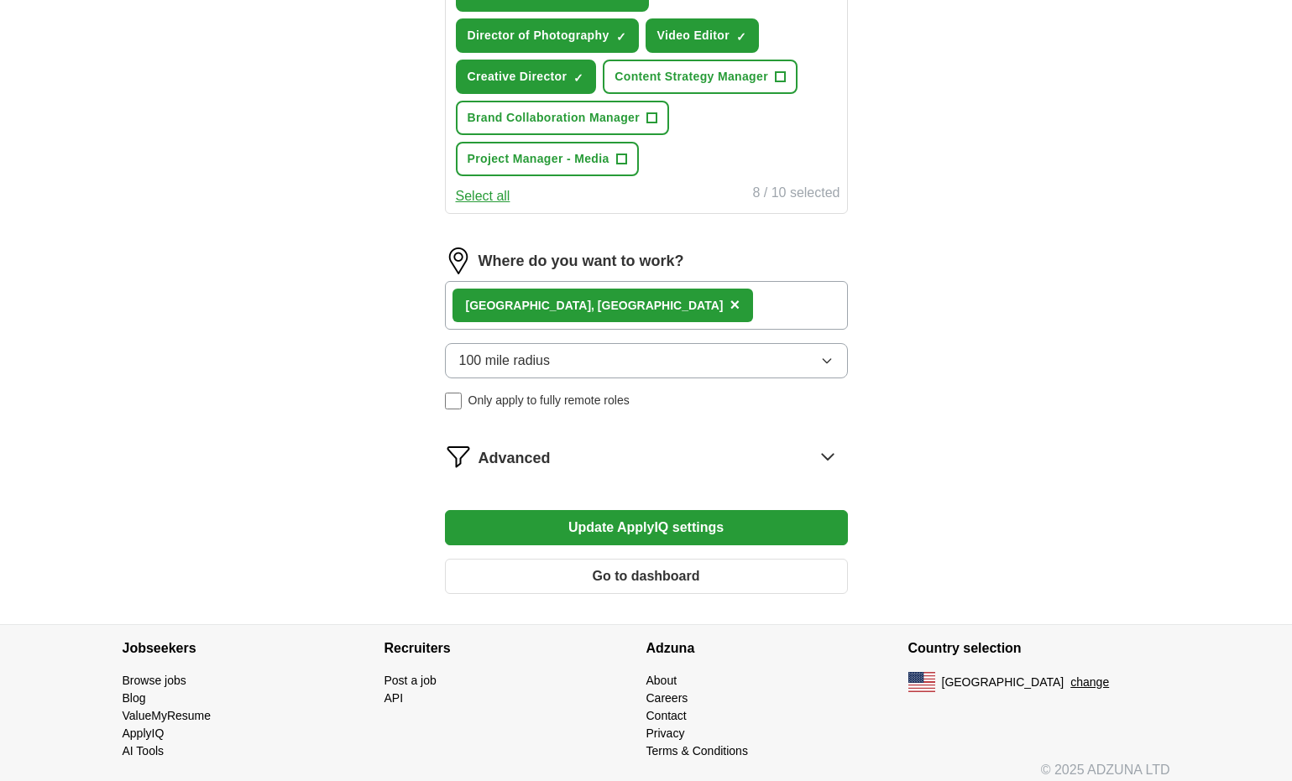
click at [649, 532] on button "Update ApplyIQ settings" at bounding box center [646, 527] width 403 height 35
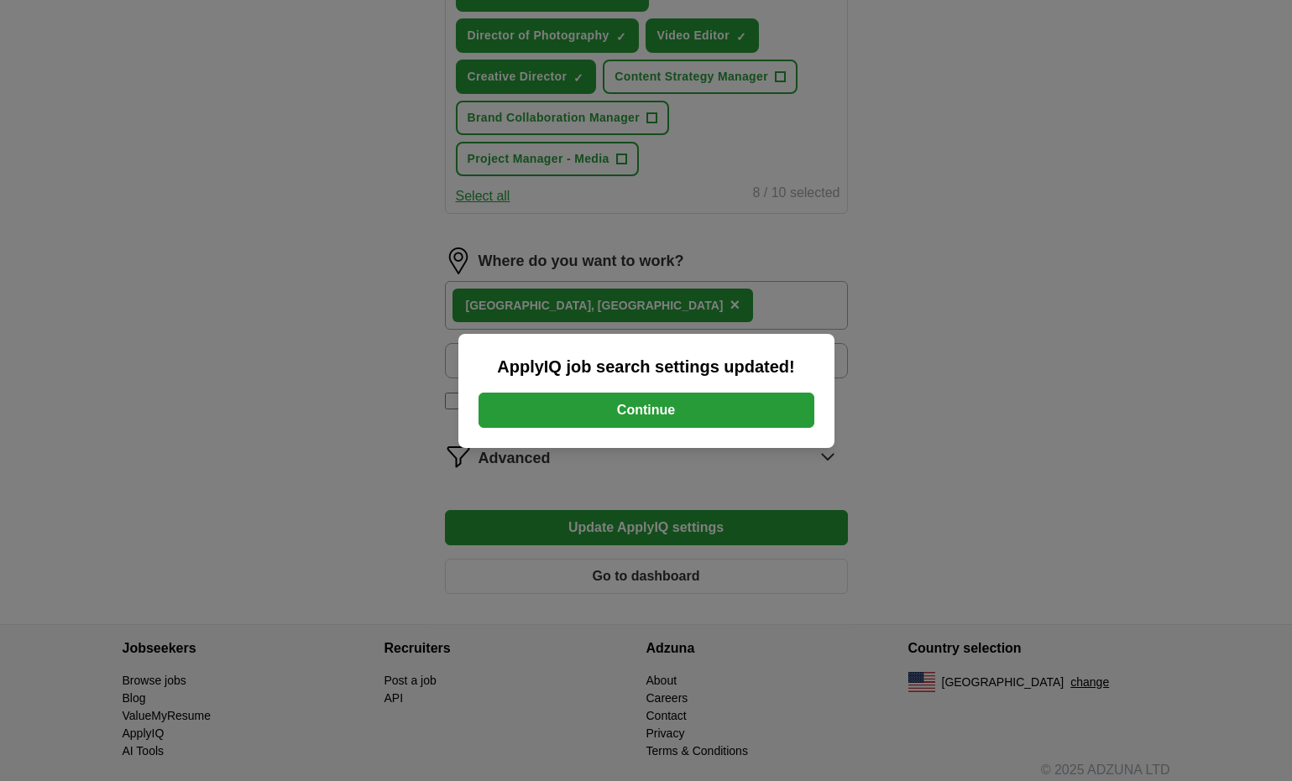
click at [666, 412] on button "Continue" at bounding box center [646, 410] width 336 height 35
